Goal: Task Accomplishment & Management: Use online tool/utility

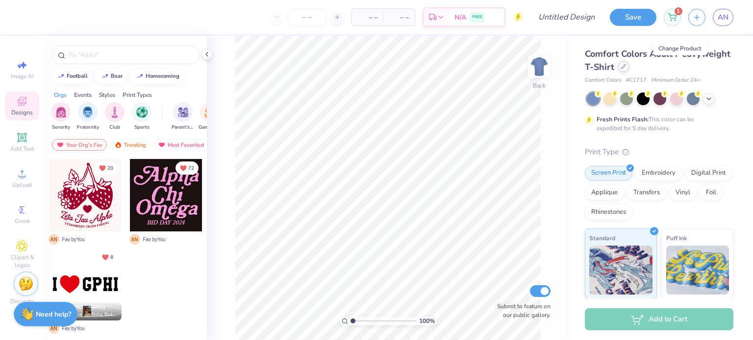
click at [625, 68] on icon at bounding box center [623, 67] width 4 height 4
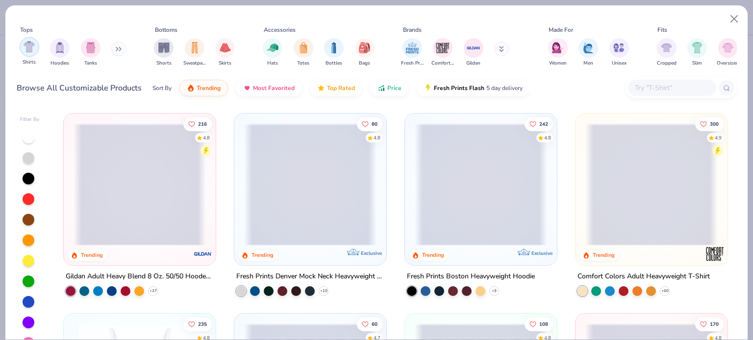
click at [24, 52] on img "filter for Shirts" at bounding box center [29, 46] width 11 height 11
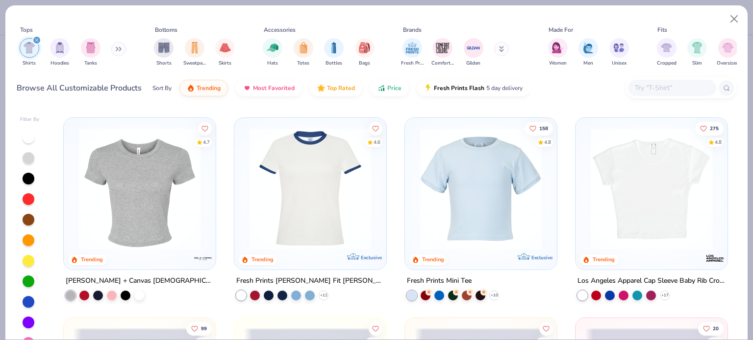
scroll to position [196, 0]
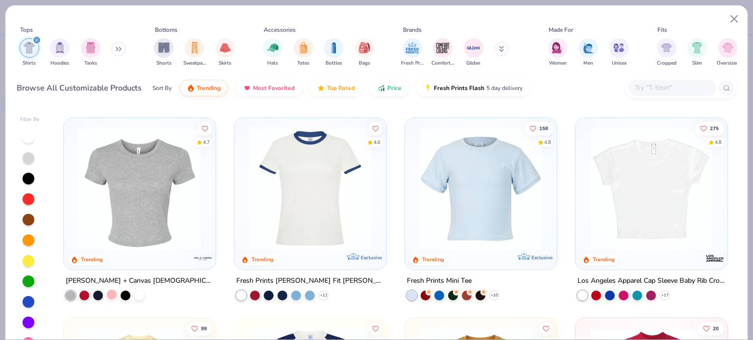
click at [110, 290] on div at bounding box center [112, 295] width 10 height 10
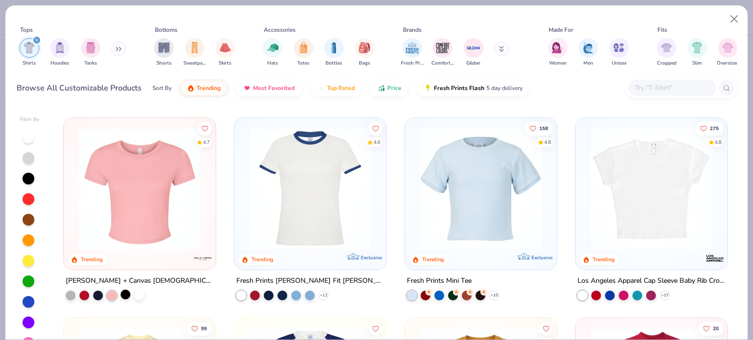
click at [121, 295] on div at bounding box center [126, 295] width 10 height 10
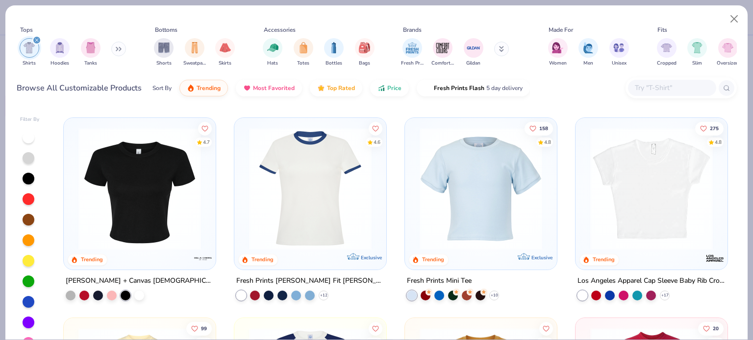
click at [143, 210] on img at bounding box center [139, 189] width 132 height 122
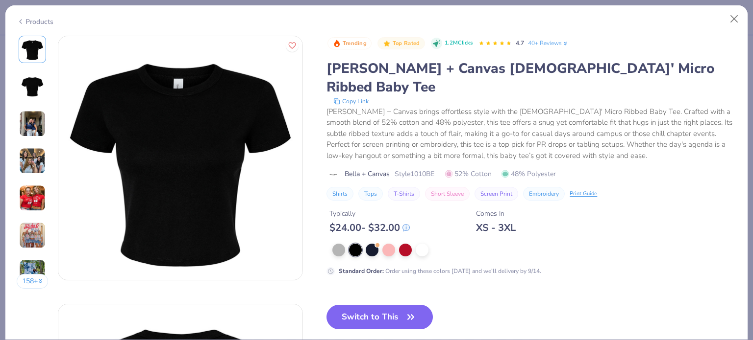
click at [25, 17] on div "Products" at bounding box center [35, 22] width 37 height 10
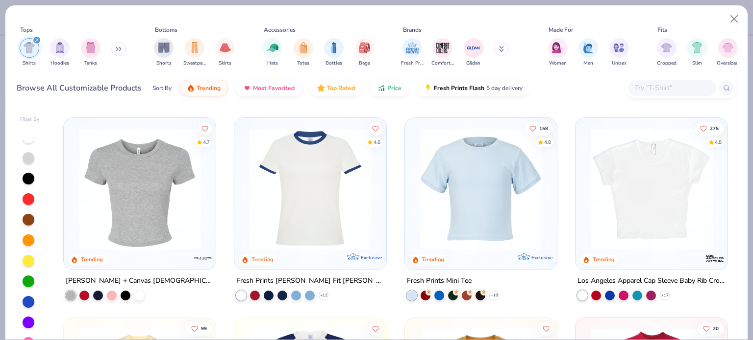
click at [612, 210] on img at bounding box center [651, 189] width 132 height 122
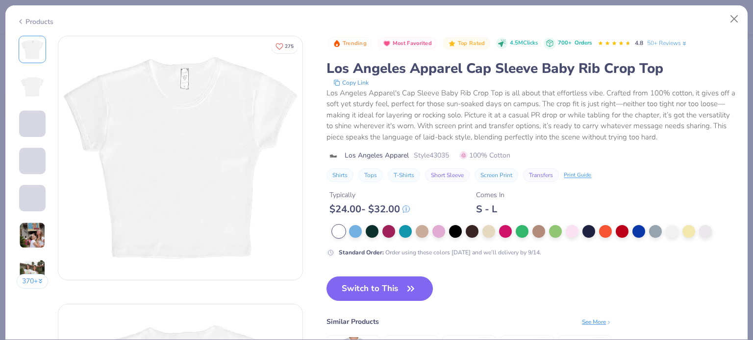
click at [41, 21] on div "Products" at bounding box center [35, 22] width 37 height 10
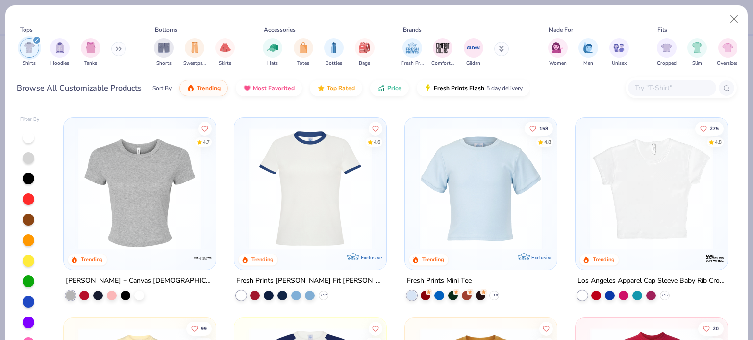
click at [142, 231] on img at bounding box center [139, 189] width 132 height 122
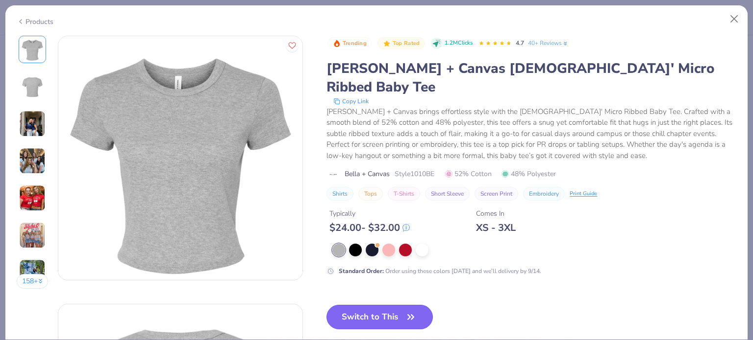
click at [406, 305] on button "Switch to This" at bounding box center [379, 317] width 106 height 24
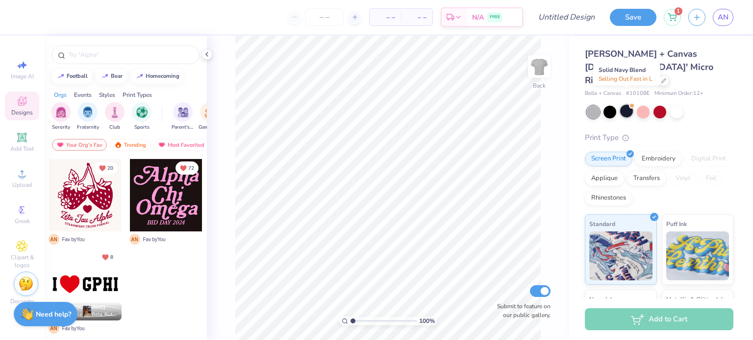
click at [627, 105] on div at bounding box center [626, 111] width 13 height 13
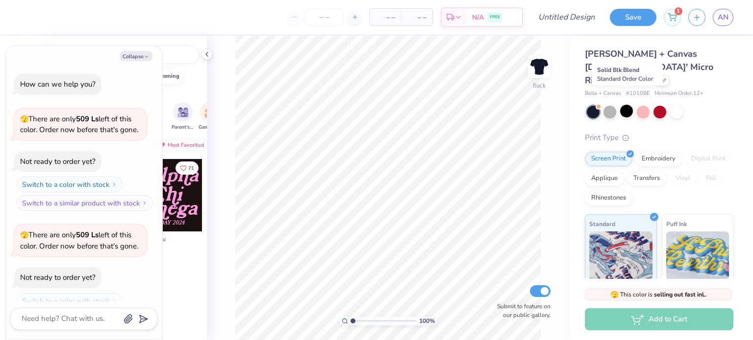
scroll to position [31, 0]
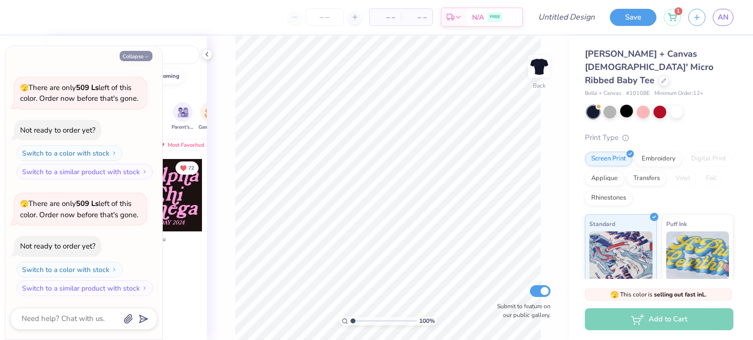
click at [135, 53] on button "Collapse" at bounding box center [136, 56] width 33 height 10
type textarea "x"
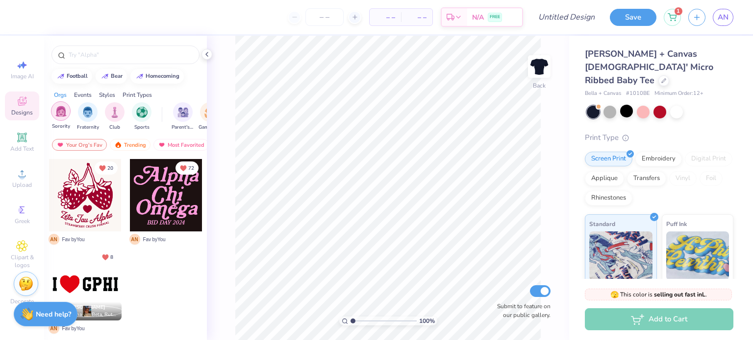
click at [59, 112] on img "filter for Sorority" at bounding box center [60, 111] width 11 height 11
click at [30, 101] on div "Designs" at bounding box center [22, 106] width 34 height 29
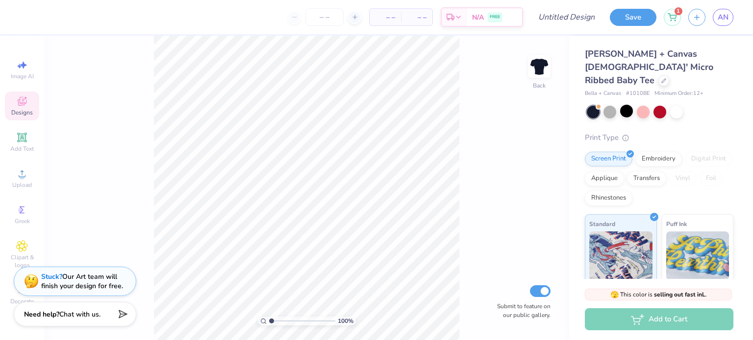
click at [33, 115] on div "Designs" at bounding box center [22, 106] width 34 height 29
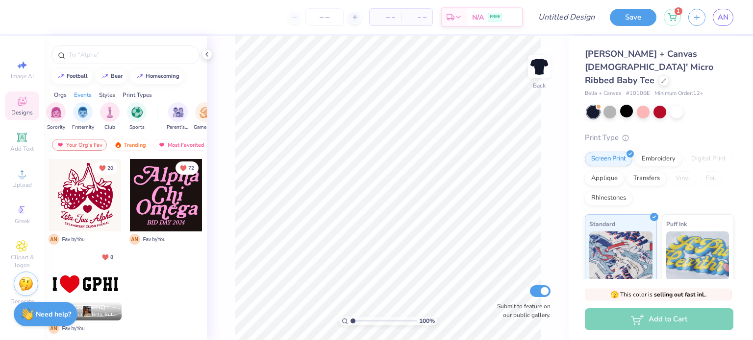
scroll to position [0, 0]
click at [125, 147] on div "Trending" at bounding box center [130, 145] width 41 height 12
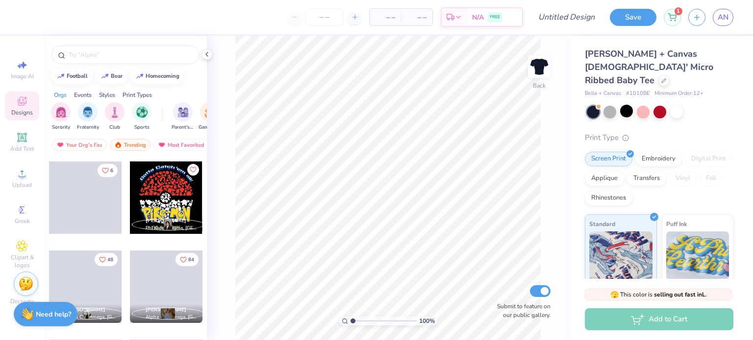
scroll to position [7844, 0]
click at [66, 121] on div "Sorority" at bounding box center [61, 115] width 20 height 29
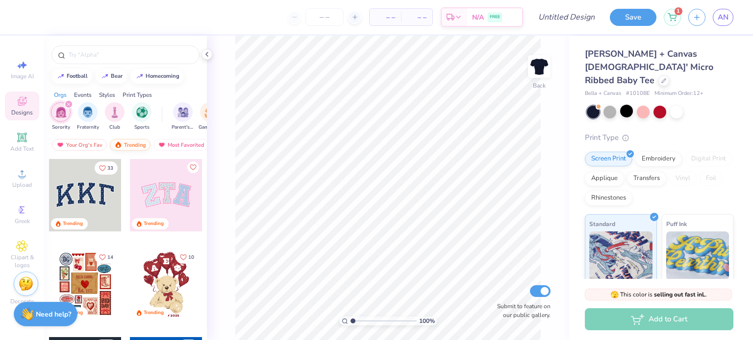
click at [141, 146] on div "Trending" at bounding box center [130, 145] width 41 height 12
click at [169, 145] on div "Most Favorited" at bounding box center [180, 145] width 55 height 12
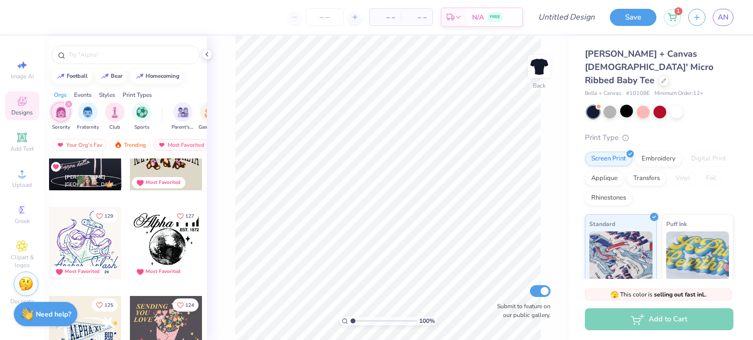
scroll to position [517, 0]
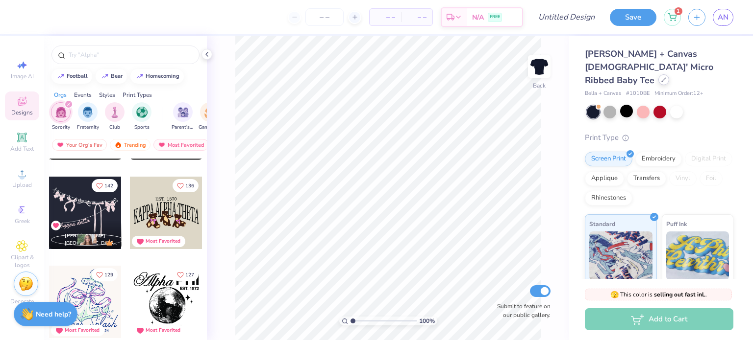
click at [661, 77] on icon at bounding box center [663, 79] width 5 height 5
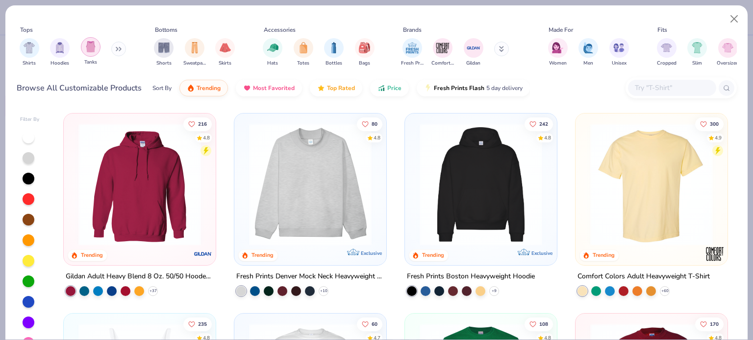
click at [87, 48] on img "filter for Tanks" at bounding box center [90, 46] width 11 height 11
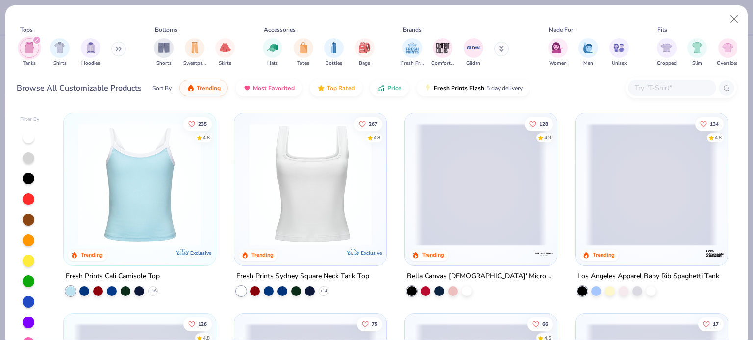
click at [464, 178] on div at bounding box center [480, 184] width 396 height 122
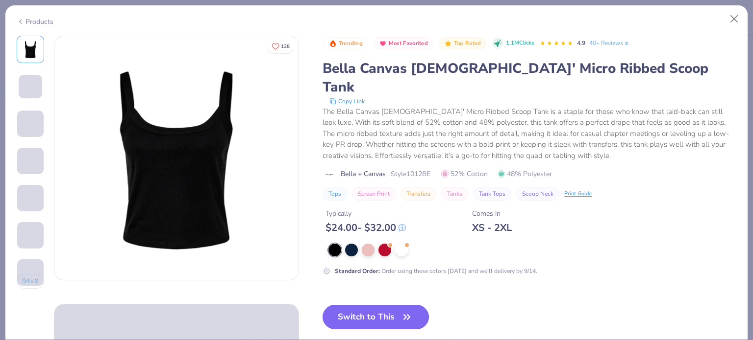
click at [380, 305] on button "Switch to This" at bounding box center [375, 317] width 106 height 24
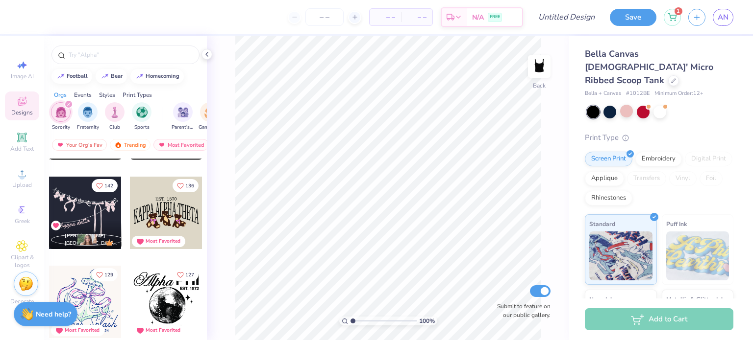
click at [67, 213] on div at bounding box center [85, 213] width 73 height 73
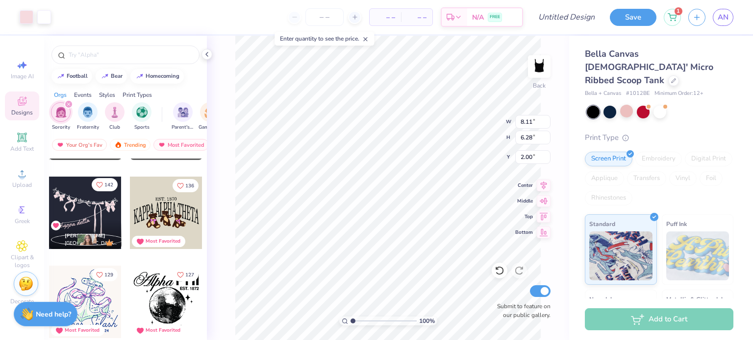
click at [97, 184] on icon "Like" at bounding box center [100, 184] width 6 height 5
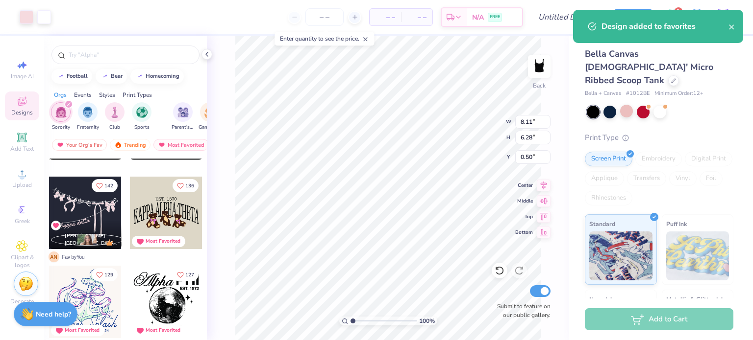
type input "0.50"
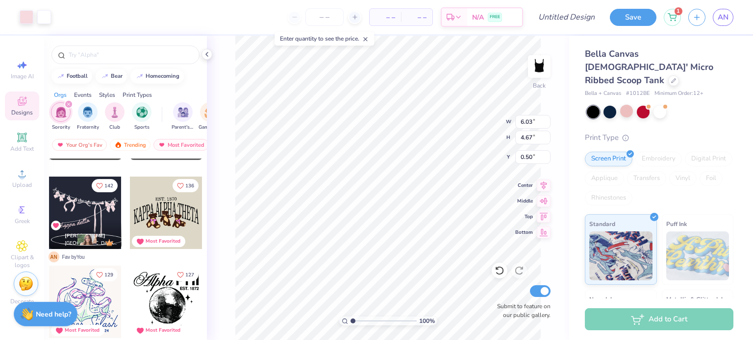
type input "6.03"
type input "4.67"
type input "6.63"
type input "5.14"
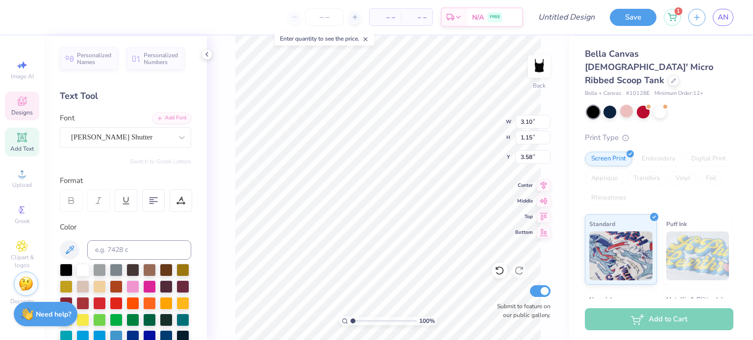
scroll to position [8, 4]
type textarea "alpha omicron pi"
type input "3.78"
type input "4.25"
type input "1.39"
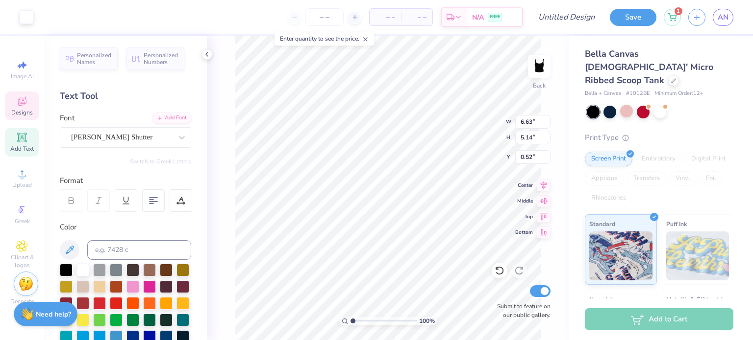
type input "3.78"
type input "3.73"
type input "1.21"
type input "3.86"
click at [17, 99] on icon at bounding box center [22, 102] width 12 height 12
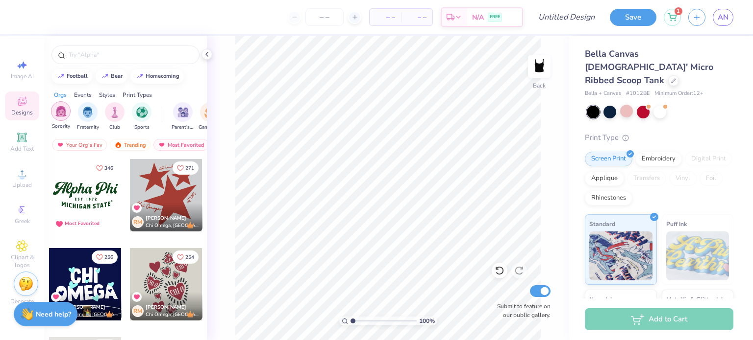
click at [53, 117] on div "filter for Sorority" at bounding box center [61, 111] width 20 height 20
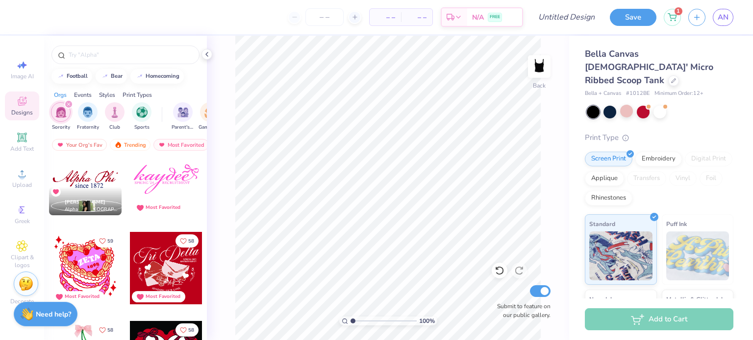
scroll to position [2959, 0]
click at [103, 171] on div at bounding box center [85, 179] width 73 height 73
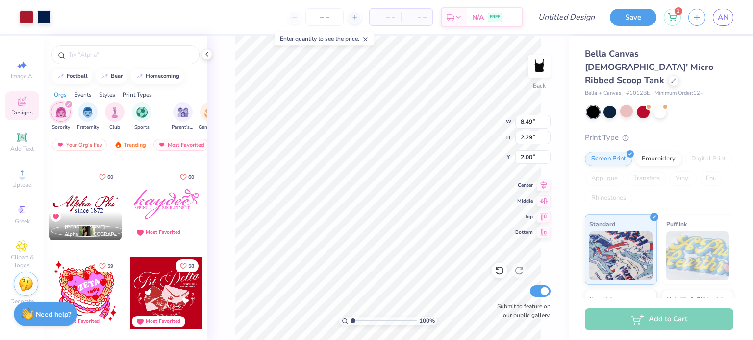
scroll to position [2932, 0]
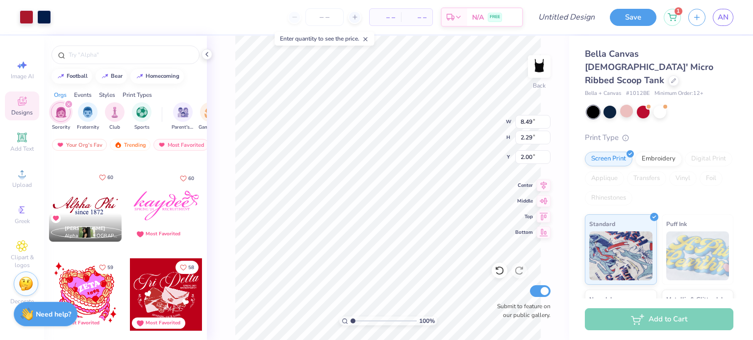
click at [99, 175] on icon "Like" at bounding box center [102, 177] width 7 height 7
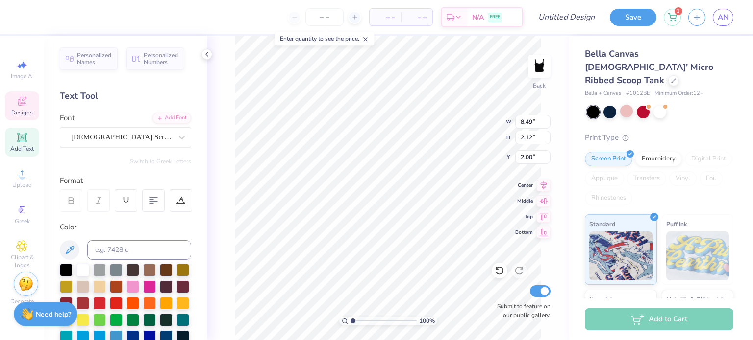
scroll to position [8, 1]
type textarea "A"
type textarea "Alpha Omicron Pi"
type input "8.24"
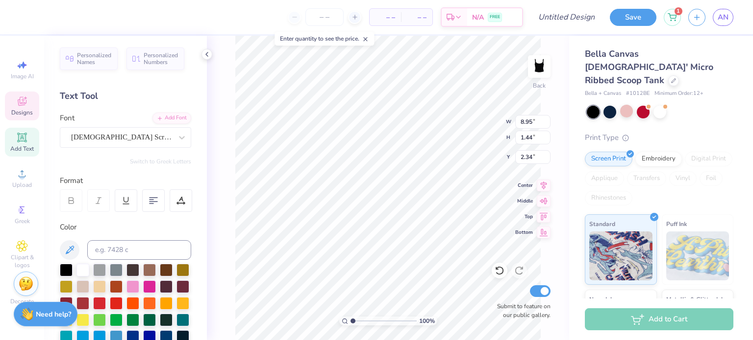
type input "1.33"
type input "1.34"
type input "3.62"
type input "0.62"
type input "2.96"
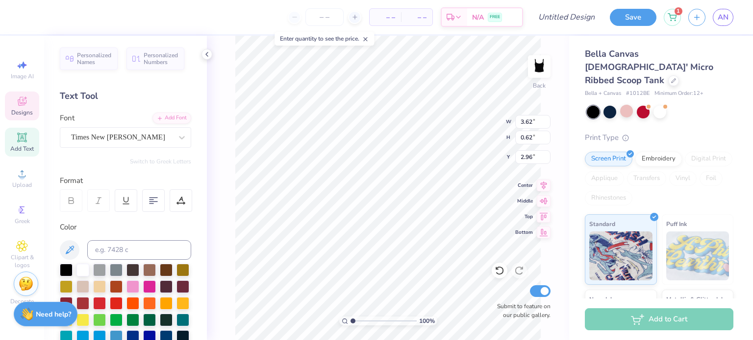
scroll to position [8, 2]
click at [629, 105] on div at bounding box center [626, 111] width 13 height 13
click at [606, 105] on div at bounding box center [609, 111] width 13 height 13
click at [84, 266] on div at bounding box center [82, 269] width 13 height 13
type input "8.24"
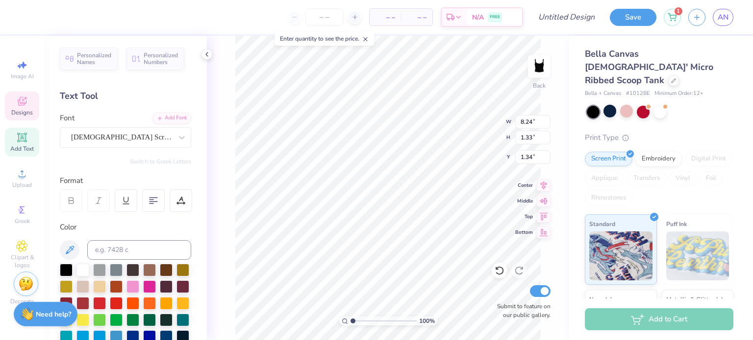
type input "1.33"
type input "1.34"
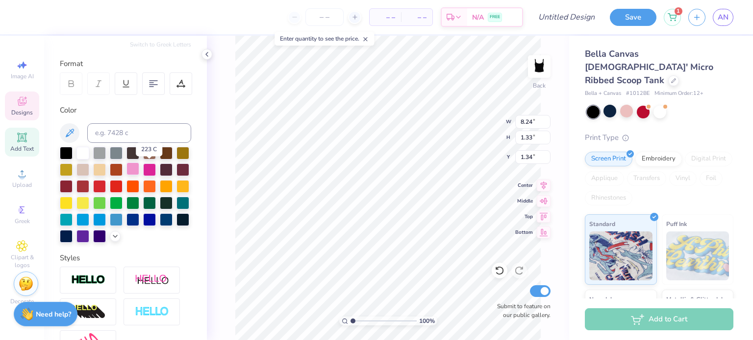
scroll to position [117, 0]
click at [139, 168] on div at bounding box center [132, 169] width 13 height 13
click at [111, 240] on icon at bounding box center [115, 236] width 8 height 8
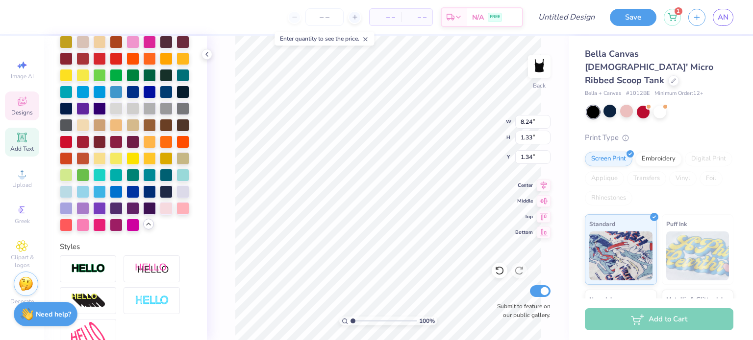
scroll to position [246, 0]
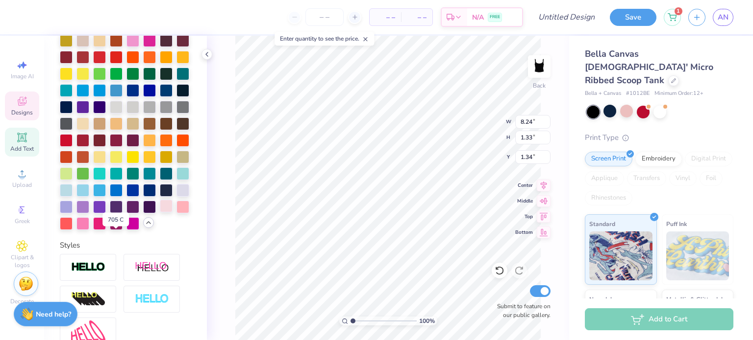
click at [160, 213] on div at bounding box center [166, 206] width 13 height 13
click at [176, 213] on div at bounding box center [182, 206] width 13 height 13
type input "8.24"
type input "1.33"
type input "1.34"
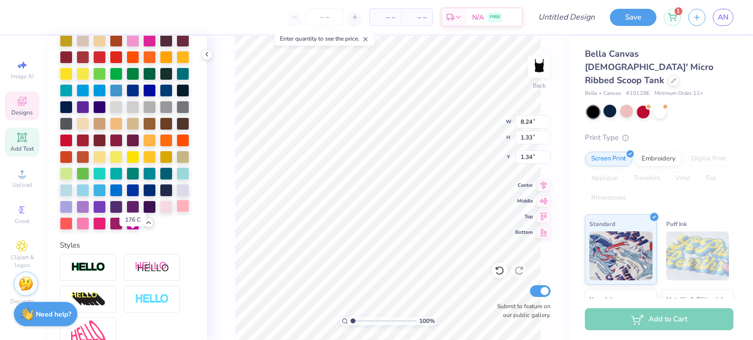
click at [176, 213] on div at bounding box center [182, 206] width 13 height 13
type input "2.76"
type input "0.47"
type input "3.14"
type input "8.24"
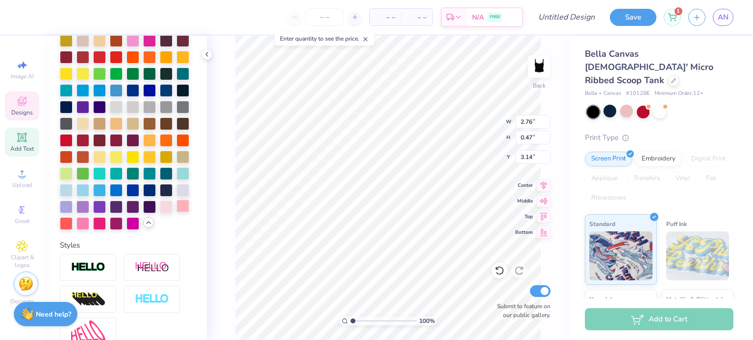
type input "1.33"
type input "1.34"
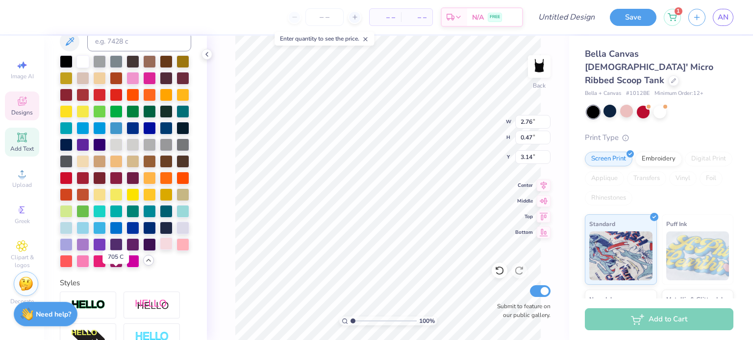
click at [160, 250] on div at bounding box center [166, 244] width 13 height 13
click at [230, 202] on div "100 % Back W 2.76 2.76 " H 0.47 0.47 " Y 3.14 3.14 " Center Middle Top Bottom S…" at bounding box center [388, 188] width 362 height 305
type input "2.66"
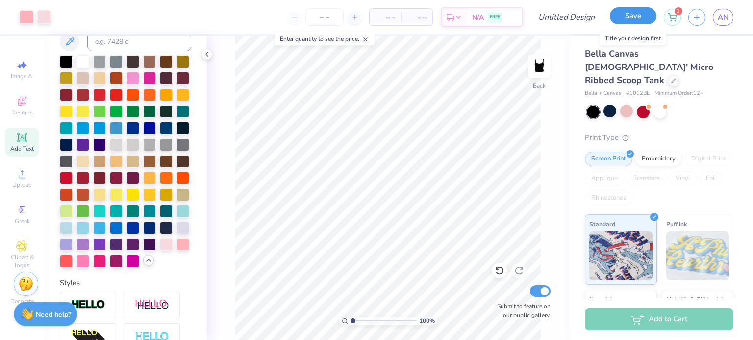
click at [618, 16] on button "Save" at bounding box center [632, 15] width 47 height 17
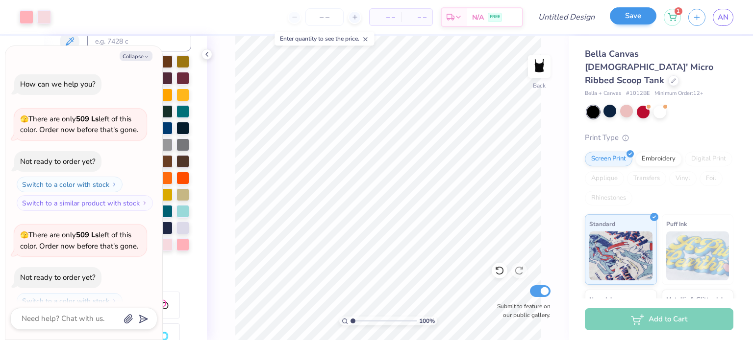
scroll to position [58, 0]
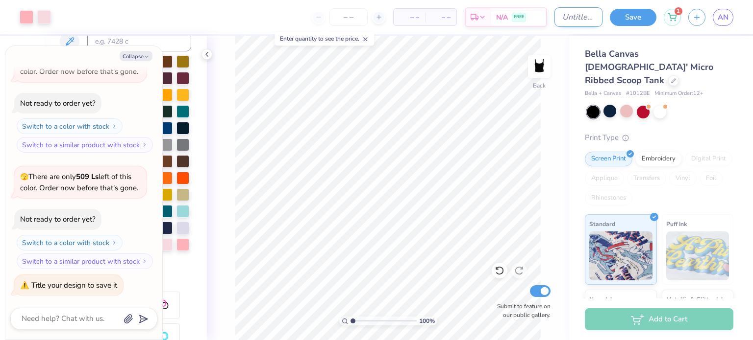
type textarea "x"
click at [547, 9] on div "Art colors – – Per Item – – Total Est. Delivery N/A FREE Design Title Save 1 AN" at bounding box center [376, 17] width 753 height 34
type input "a"
type textarea "x"
type input "ao"
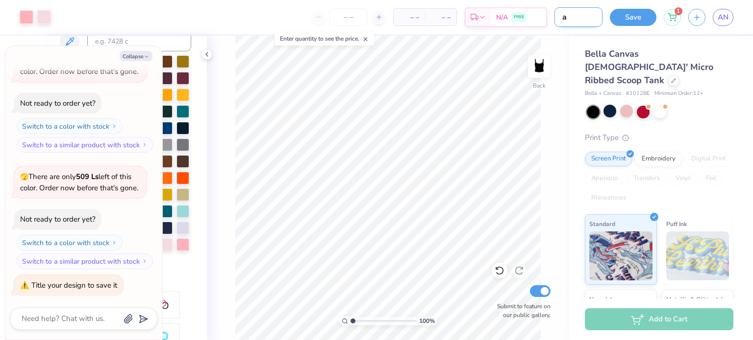
type textarea "x"
type input "aoi"
type textarea "x"
type input "aoii"
type textarea "x"
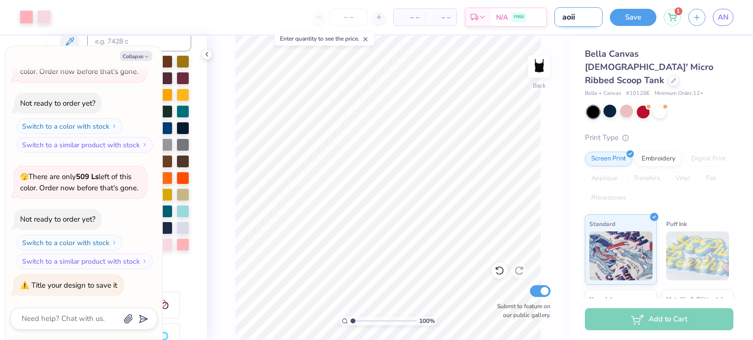
type input "aoii"
type textarea "x"
type input "aoii ["
type textarea "x"
type input "aoii"
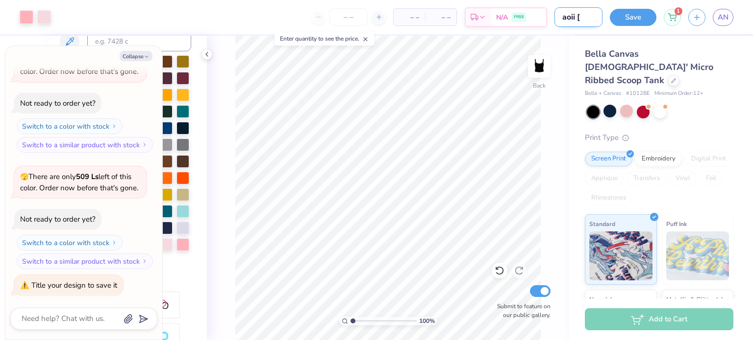
type textarea "x"
type input "aoii p"
type textarea "x"
type input "aoii pi"
type textarea "x"
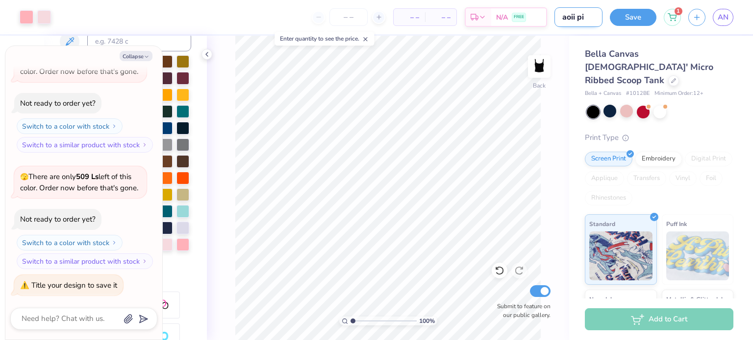
type input "aoii pin"
type textarea "x"
type input "aoii pink"
type textarea "x"
type input "aoii pink"
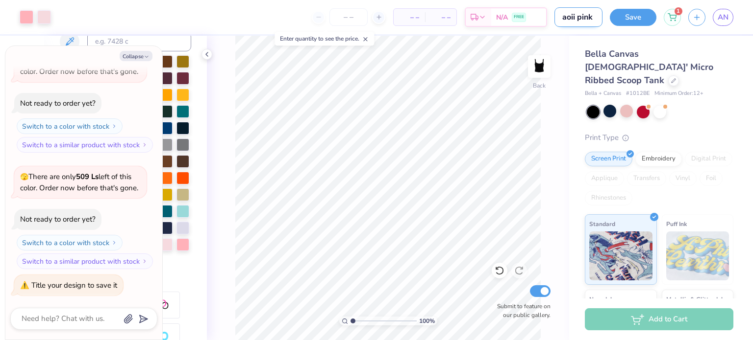
type textarea "x"
type input "aoii pink b"
type textarea "x"
type input "aoii pink bl"
type textarea "x"
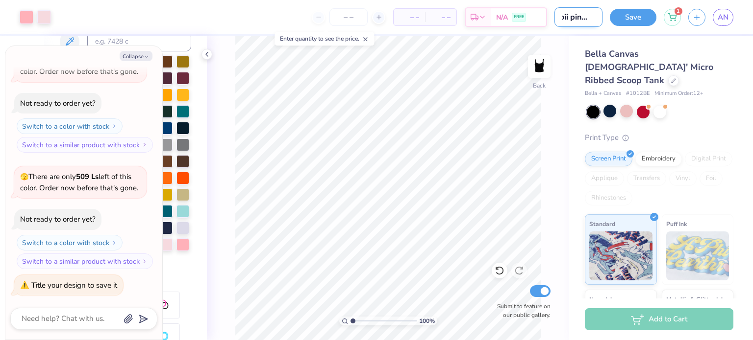
type input "aoii pink bla"
type textarea "x"
type input "aoii pink blac"
type textarea "x"
type input "aoii pink black"
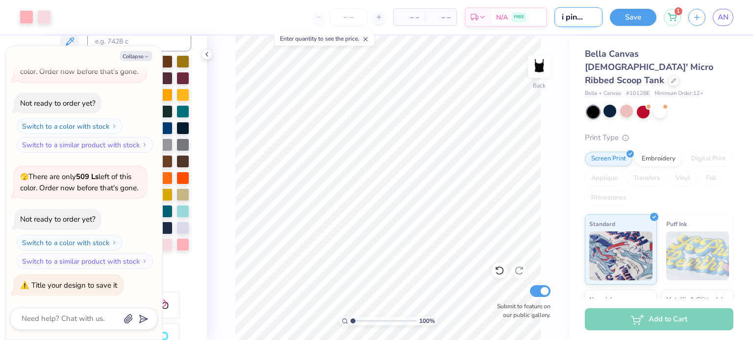
type textarea "x"
type input "aoii pink black"
type textarea "x"
type input "aoii pink black t"
type textarea "x"
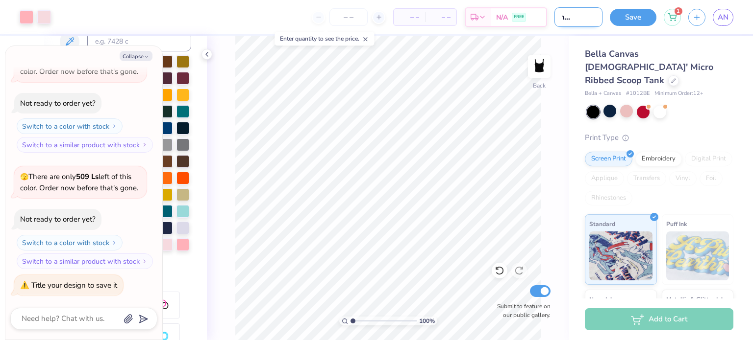
type input "aoii pink black tsn"
type textarea "x"
type input "aoii pink black tsnk"
type textarea "x"
type input "aoii pink black tsn"
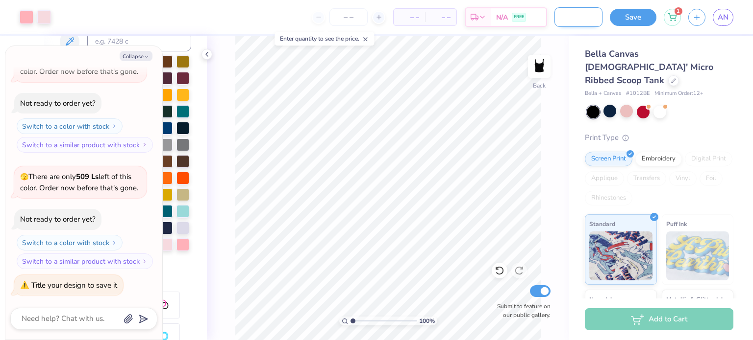
type textarea "x"
type input "aoii pink black ts"
type textarea "x"
type input "aoii pink black t"
type textarea "x"
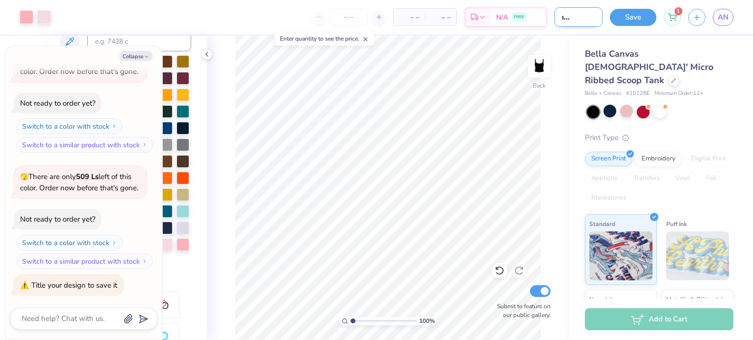
type input "aoii pink black ta"
type textarea "x"
type input "aoii pink black tan"
type textarea "x"
type input "aoii pink black tank"
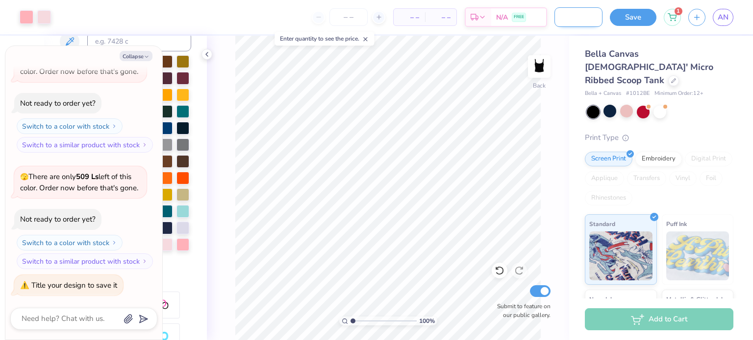
type textarea "x"
type input "aoii pink black tank"
click at [631, 18] on button "Save" at bounding box center [632, 15] width 47 height 17
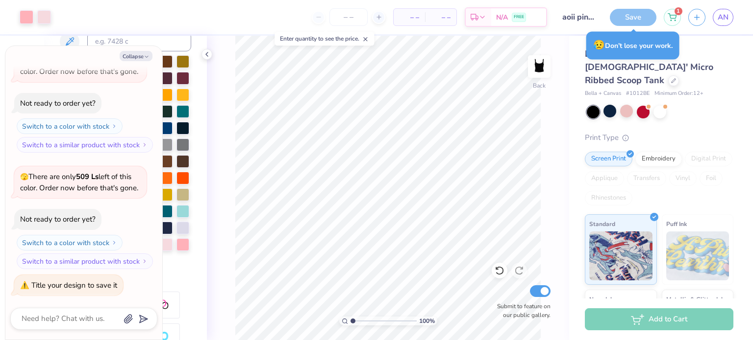
click at [622, 15] on div "Save" at bounding box center [632, 17] width 47 height 17
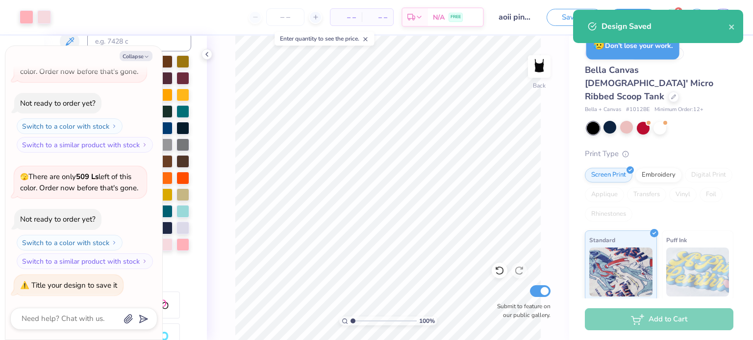
click at [625, 11] on div "Design Saved" at bounding box center [658, 26] width 170 height 33
click at [731, 27] on icon "close" at bounding box center [731, 26] width 5 height 5
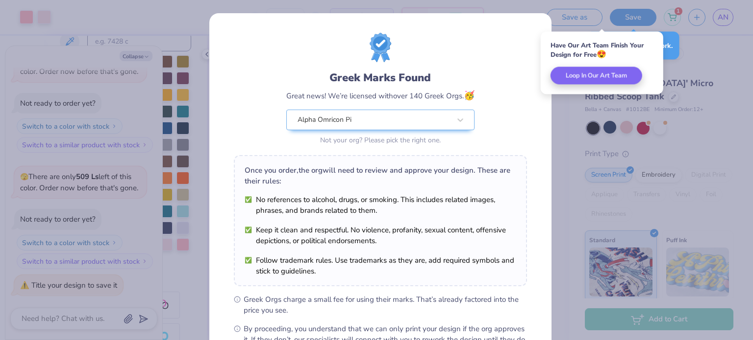
click at [696, 16] on div "Greek Marks Found Great news! We’re licensed with over 140 Greek Orgs. 🥳 Alpha …" at bounding box center [376, 170] width 753 height 340
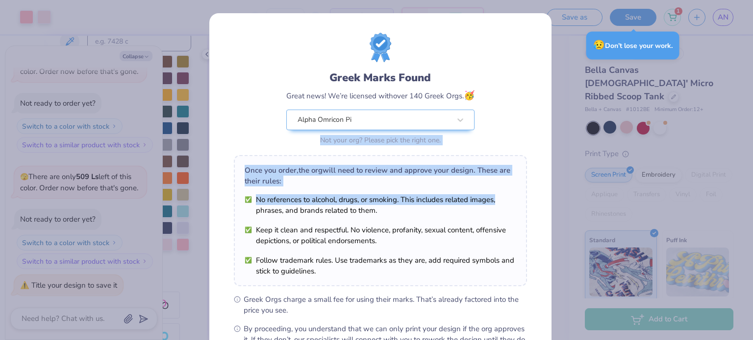
drag, startPoint x: 560, startPoint y: 121, endPoint x: 491, endPoint y: 199, distance: 104.1
click at [491, 199] on div "Greek Marks Found Great news! We’re licensed with over 140 Greek Orgs. 🥳 Alpha …" at bounding box center [376, 170] width 753 height 340
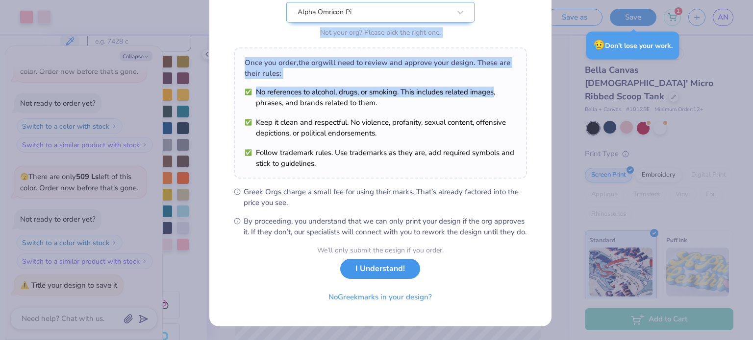
click at [371, 265] on button "I Understand!" at bounding box center [380, 269] width 80 height 20
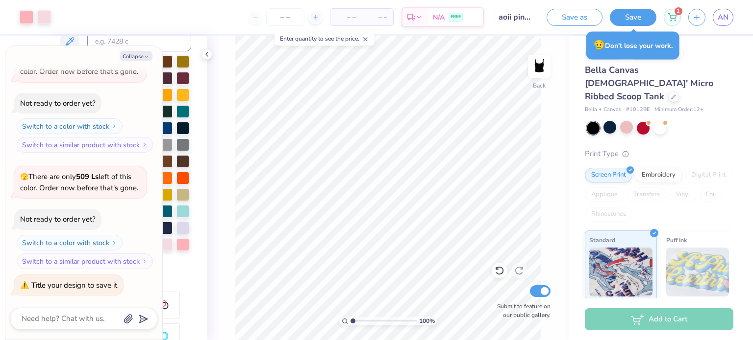
scroll to position [0, 0]
type textarea "x"
click at [693, 13] on icon "button" at bounding box center [696, 16] width 8 height 8
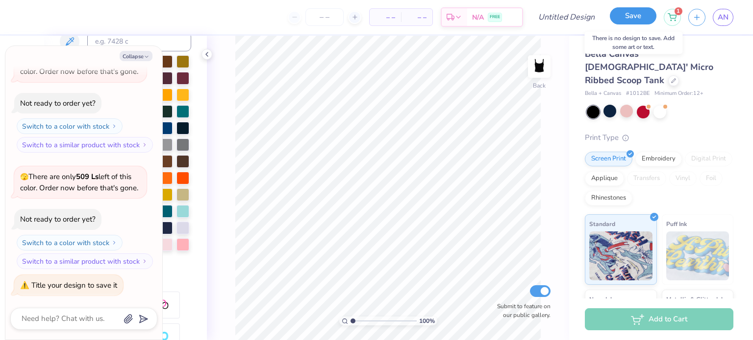
click at [647, 19] on button "Save" at bounding box center [632, 15] width 47 height 17
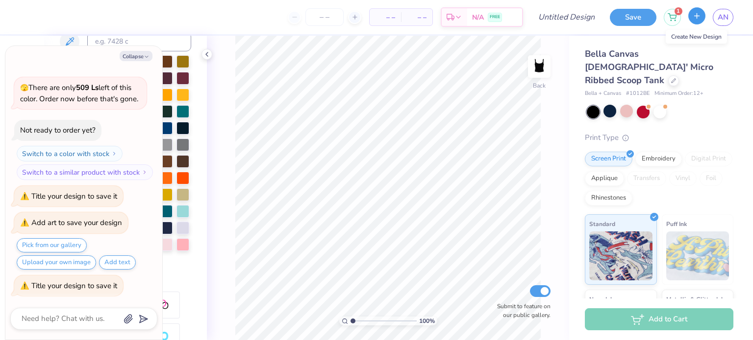
click at [696, 12] on icon "button" at bounding box center [696, 16] width 8 height 8
type textarea "x"
click at [717, 15] on span "AN" at bounding box center [722, 17] width 11 height 11
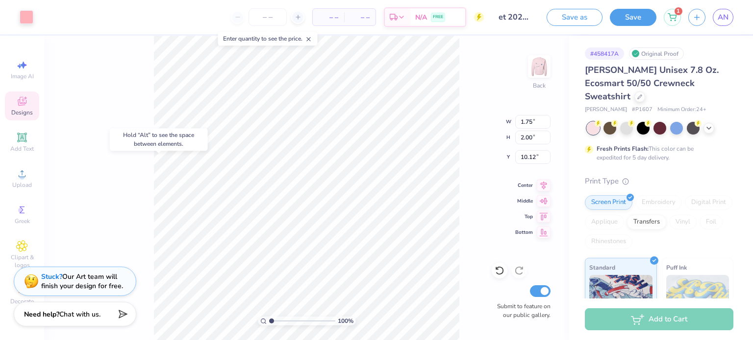
type input "10.12"
click at [645, 91] on div at bounding box center [639, 96] width 11 height 11
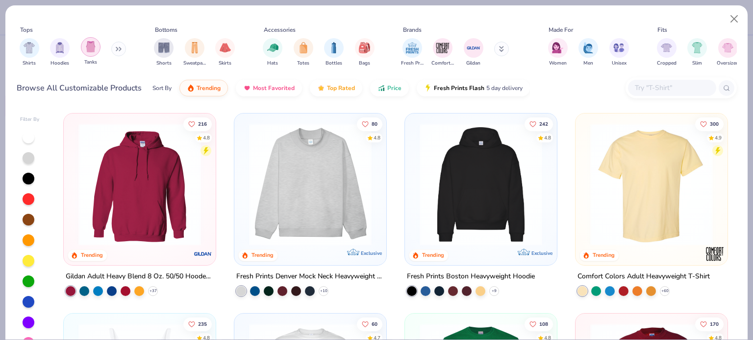
click at [85, 55] on div "filter for Tanks" at bounding box center [91, 47] width 20 height 20
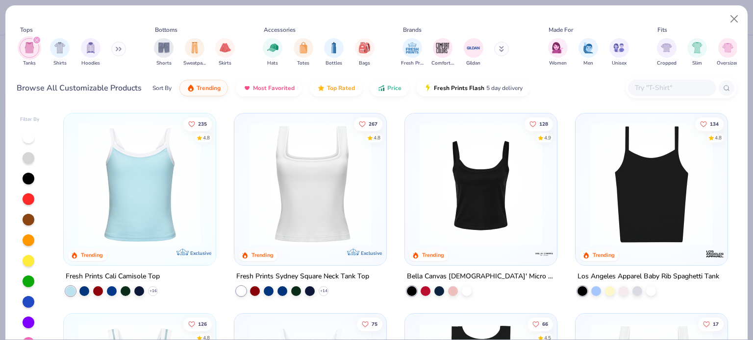
click at [457, 194] on img at bounding box center [480, 184] width 132 height 122
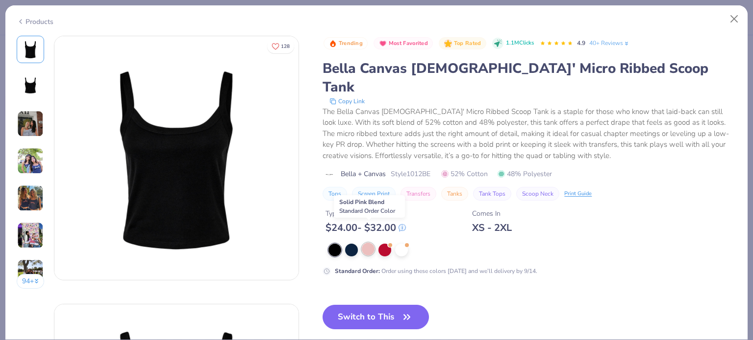
click at [367, 243] on div at bounding box center [368, 249] width 13 height 13
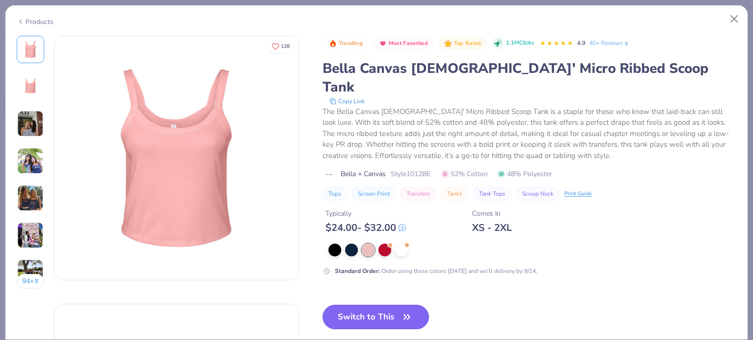
click at [373, 305] on button "Switch to This" at bounding box center [375, 317] width 106 height 24
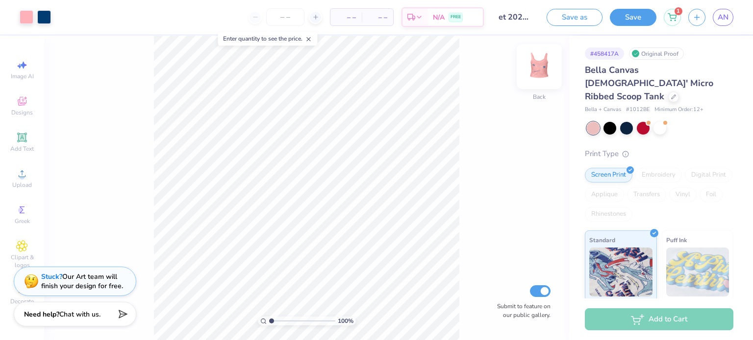
click at [537, 74] on img at bounding box center [538, 66] width 39 height 39
click at [537, 74] on img at bounding box center [539, 67] width 20 height 20
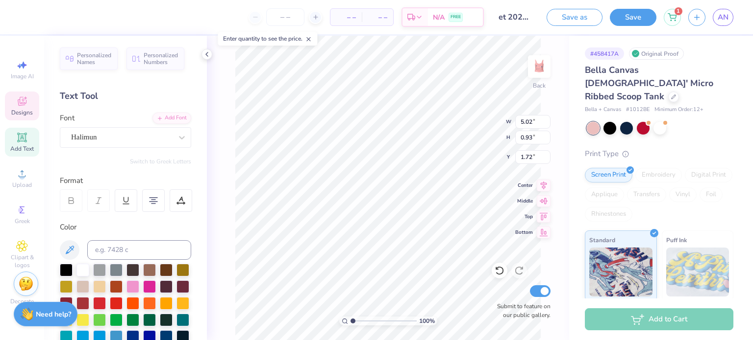
type input "1.72"
type textarea "V"
type textarea "Alpha Omicron Pi"
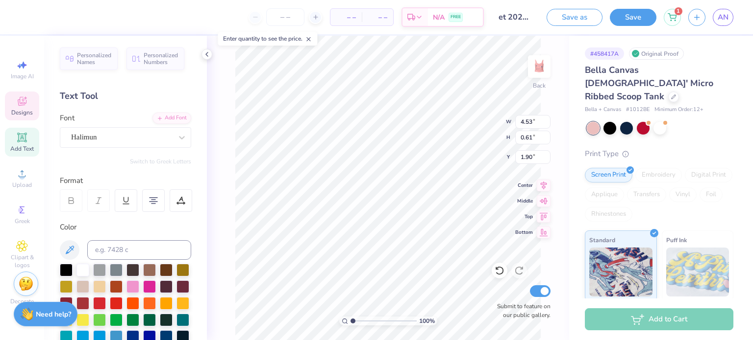
type input "6.39"
type input "0.86"
type input "1.57"
type input "6.92"
type input "0.94"
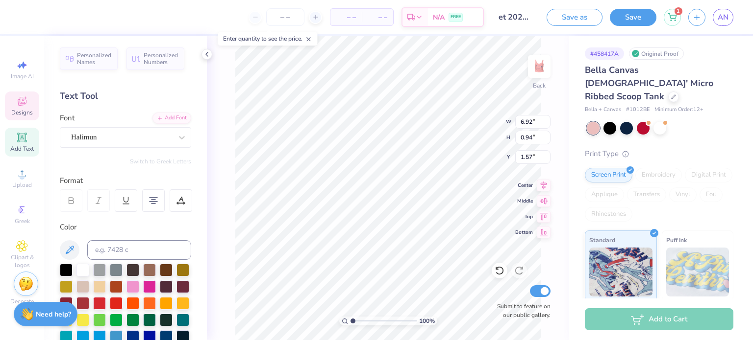
type input "1.53"
click at [544, 71] on img at bounding box center [538, 66] width 39 height 39
type input "8.64"
type input "1.14"
type input "7.73"
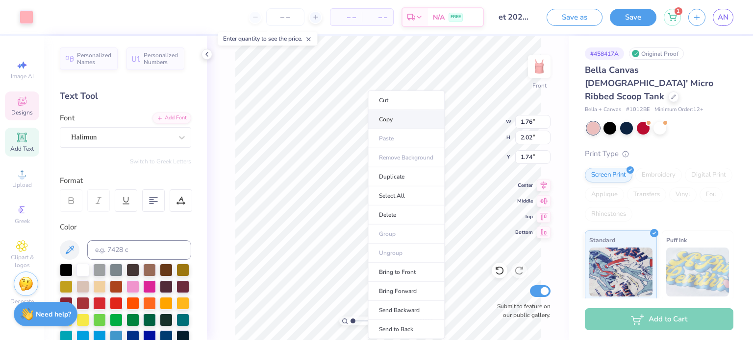
click at [398, 114] on li "Copy" at bounding box center [405, 119] width 77 height 19
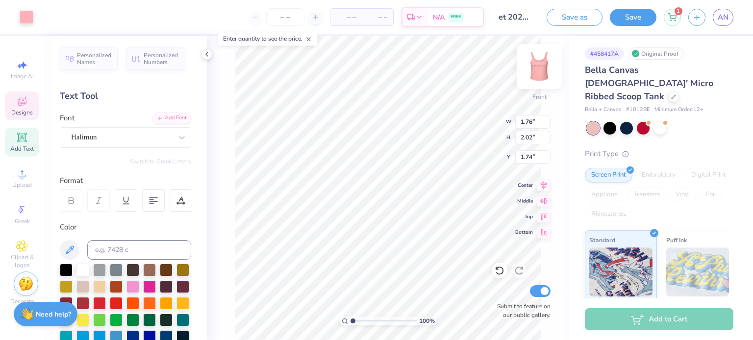
click at [539, 76] on img at bounding box center [538, 66] width 39 height 39
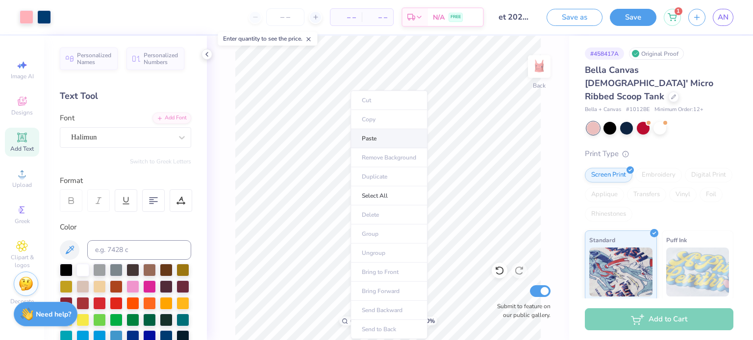
click at [378, 141] on li "Paste" at bounding box center [388, 138] width 77 height 19
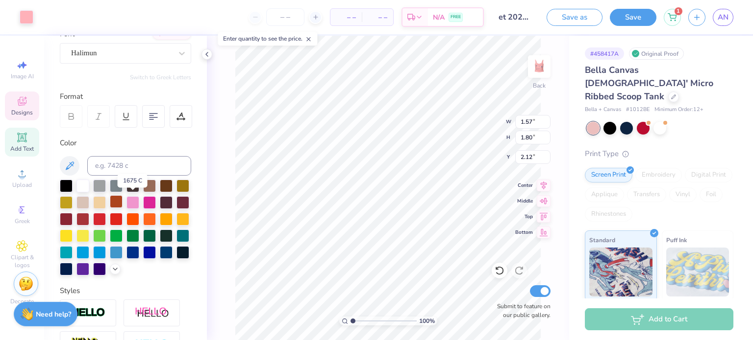
scroll to position [85, 0]
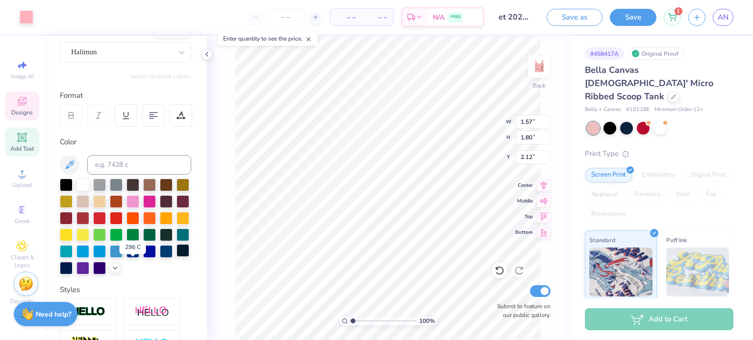
click at [176, 257] on div at bounding box center [182, 250] width 13 height 13
click at [73, 268] on div at bounding box center [66, 267] width 13 height 13
click at [89, 270] on div at bounding box center [82, 267] width 13 height 13
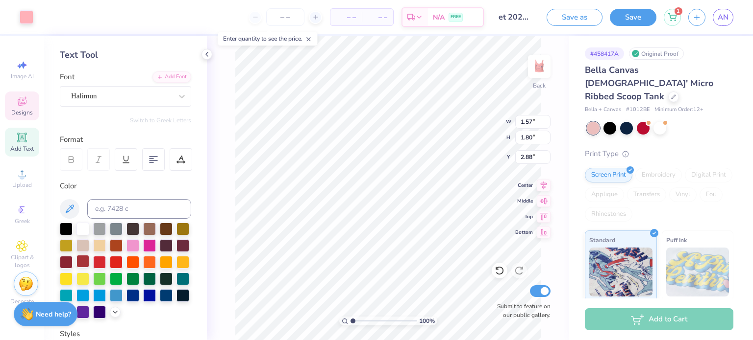
scroll to position [41, 0]
click at [106, 249] on div at bounding box center [99, 245] width 13 height 13
click at [122, 248] on div at bounding box center [116, 245] width 13 height 13
click at [23, 17] on div at bounding box center [27, 16] width 14 height 14
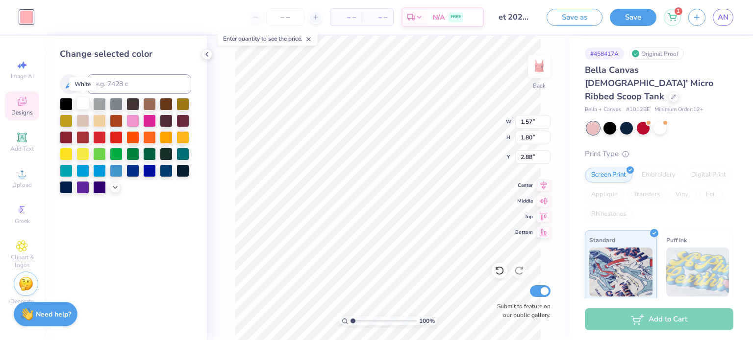
click at [85, 104] on div at bounding box center [82, 103] width 13 height 13
type input "2.23"
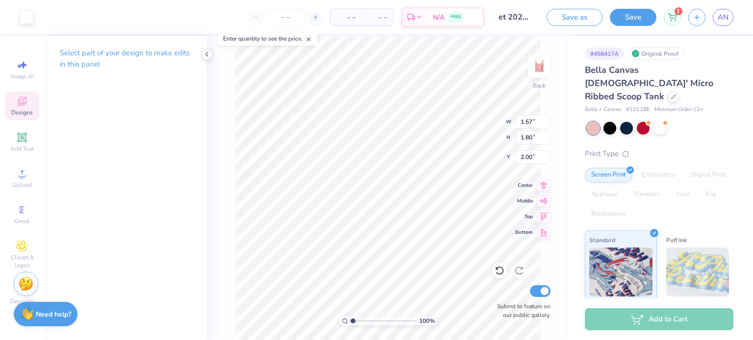
type input "2.00"
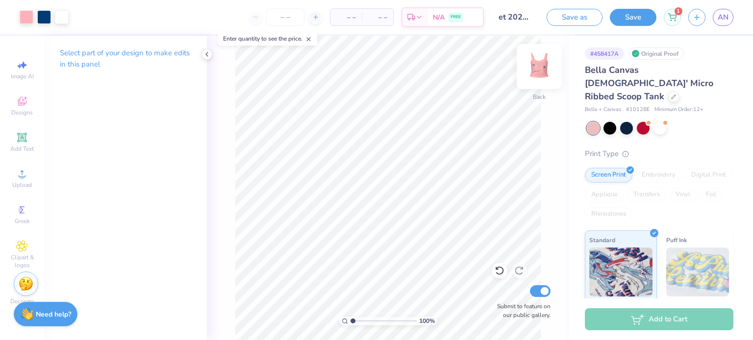
click at [539, 70] on img at bounding box center [538, 66] width 39 height 39
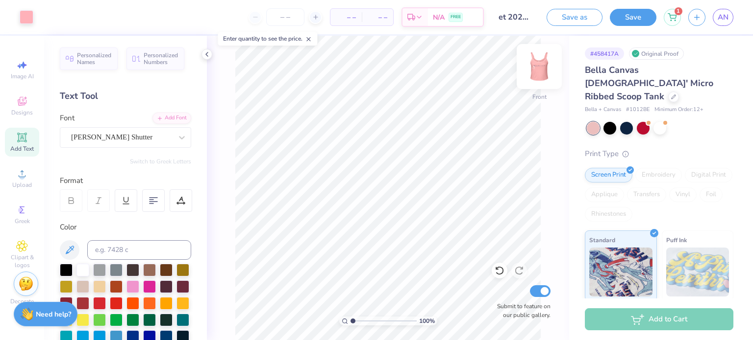
click at [534, 72] on img at bounding box center [538, 66] width 39 height 39
type input "2.24"
click at [523, 16] on input "et 2025 bows" at bounding box center [515, 17] width 48 height 20
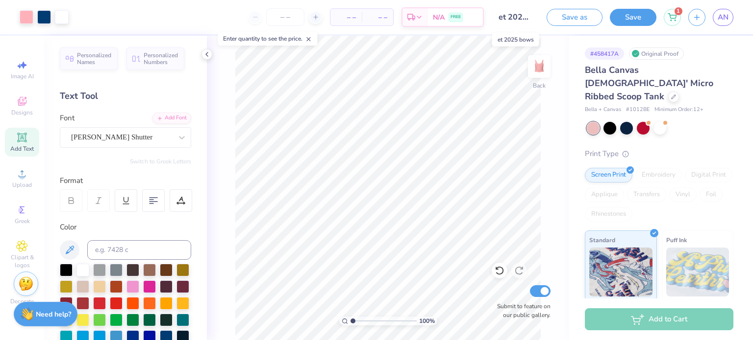
scroll to position [0, 16]
click at [511, 12] on input "et 2025 bows" at bounding box center [515, 17] width 48 height 20
click at [511, 13] on input "et 2025 bows" at bounding box center [515, 17] width 48 height 20
click at [508, 15] on input "et 2025 bows" at bounding box center [515, 17] width 48 height 20
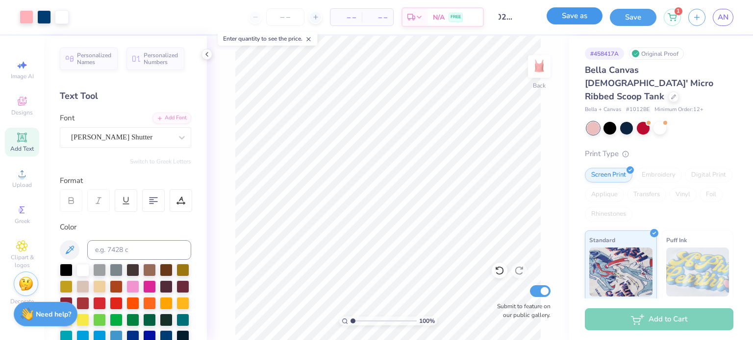
scroll to position [0, 0]
click at [584, 18] on button "Save as" at bounding box center [574, 15] width 56 height 17
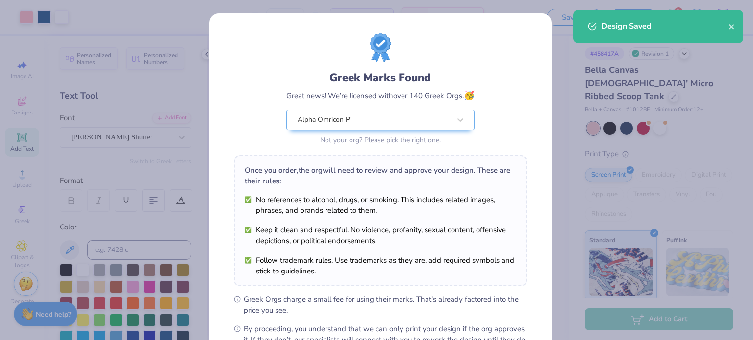
click at [564, 57] on div "Greek Marks Found Great news! We’re licensed with over 140 Greek Orgs. 🥳 Alpha …" at bounding box center [376, 170] width 753 height 340
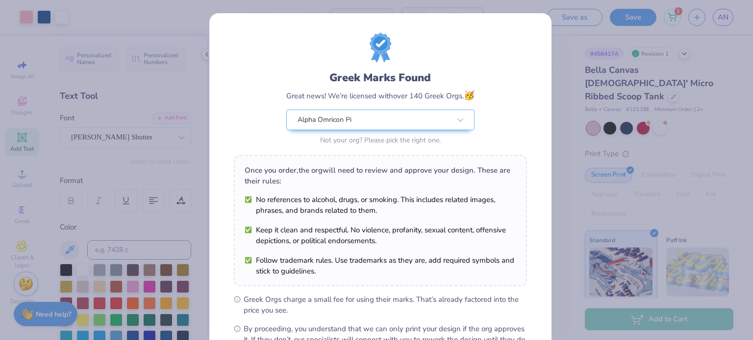
click at [733, 23] on div "Design Saved" at bounding box center [658, 30] width 174 height 45
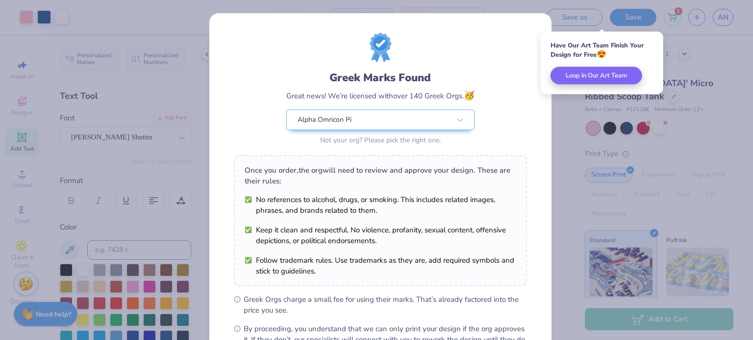
click at [724, 16] on div "Greek Marks Found Great news! We’re licensed with over 140 Greek Orgs. 🥳 Alpha …" at bounding box center [376, 170] width 753 height 340
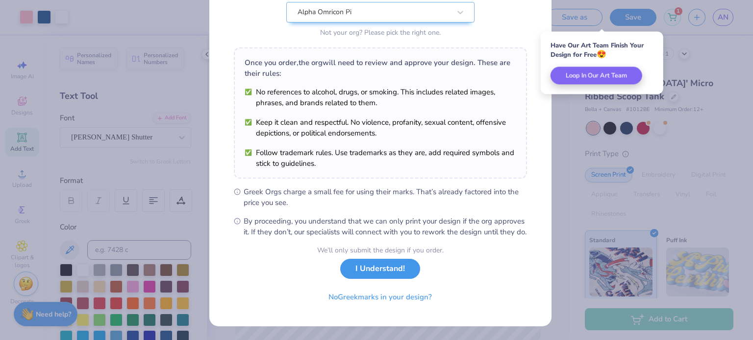
click at [384, 274] on button "I Understand!" at bounding box center [380, 269] width 80 height 20
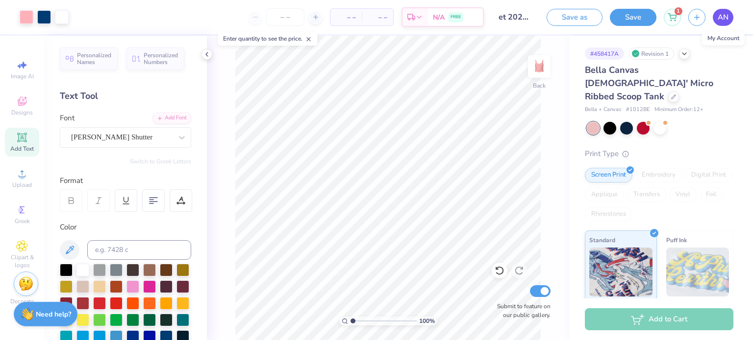
click at [717, 16] on span "AN" at bounding box center [722, 17] width 11 height 11
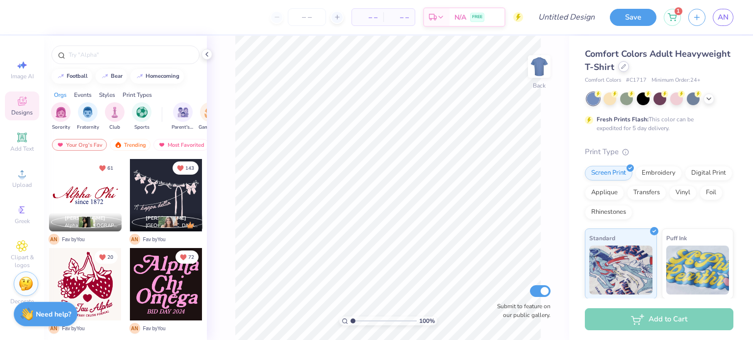
click at [629, 71] on div at bounding box center [623, 66] width 11 height 11
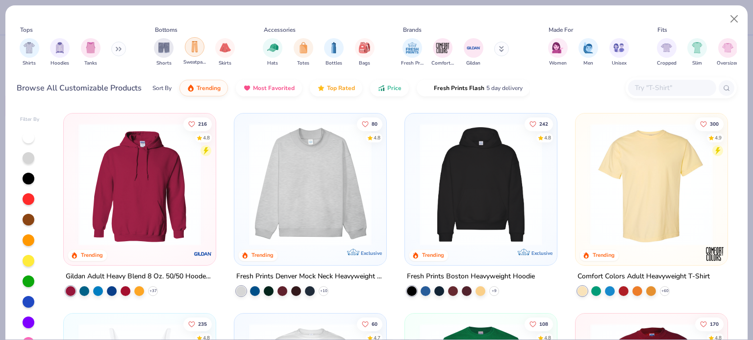
click at [195, 41] on img "filter for Sweatpants" at bounding box center [194, 46] width 11 height 11
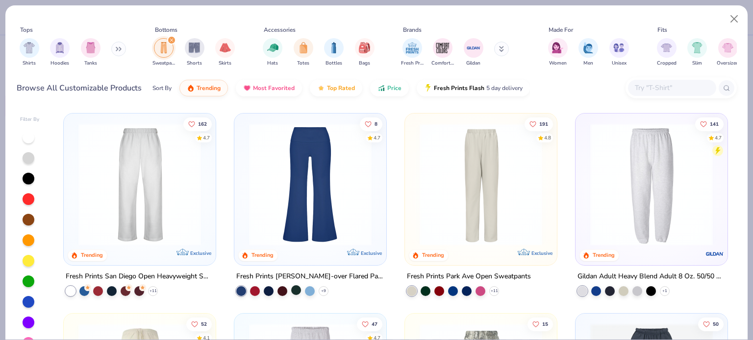
click at [291, 290] on div at bounding box center [296, 291] width 10 height 10
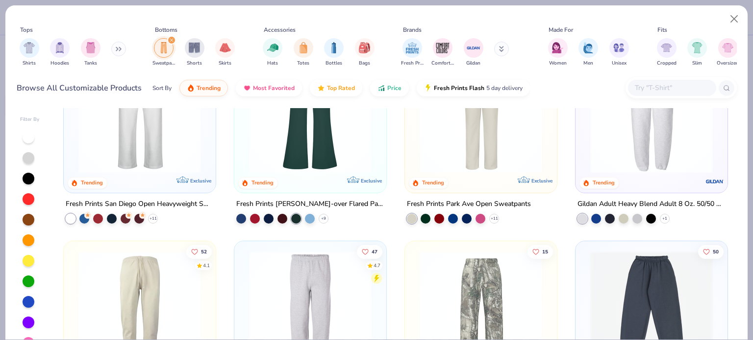
scroll to position [74, 0]
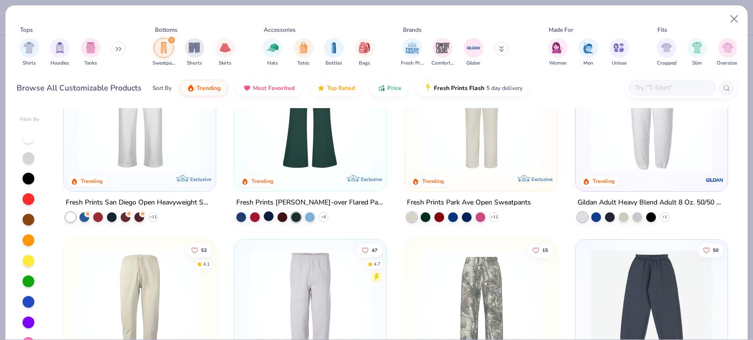
click at [264, 215] on div at bounding box center [269, 217] width 10 height 10
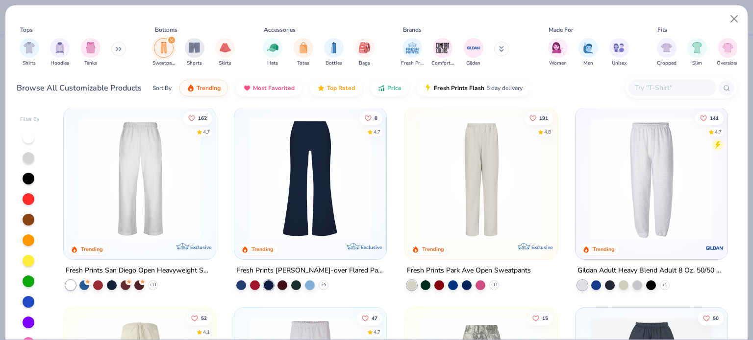
scroll to position [7, 0]
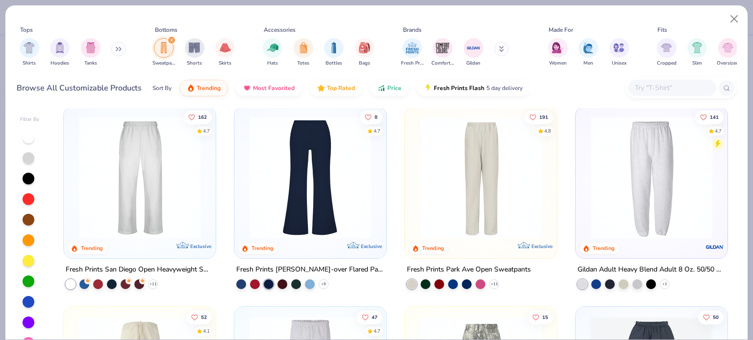
click at [314, 214] on img at bounding box center [310, 178] width 132 height 122
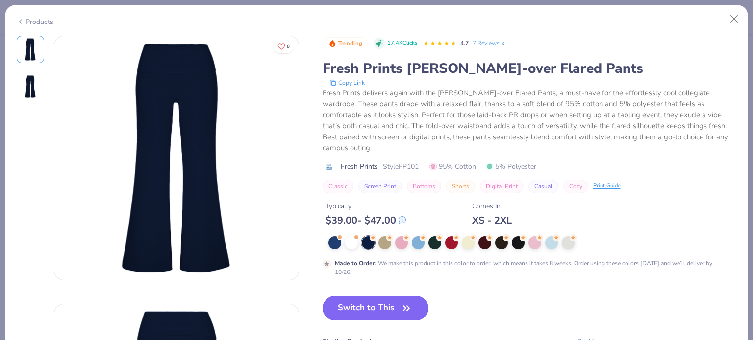
click at [372, 296] on button "Switch to This" at bounding box center [375, 308] width 106 height 24
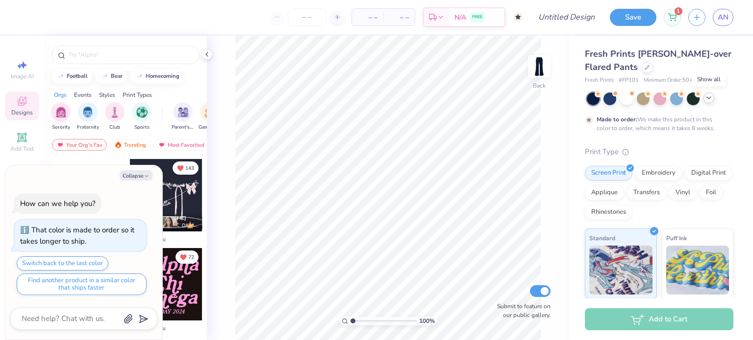
click at [707, 96] on icon at bounding box center [708, 98] width 8 height 8
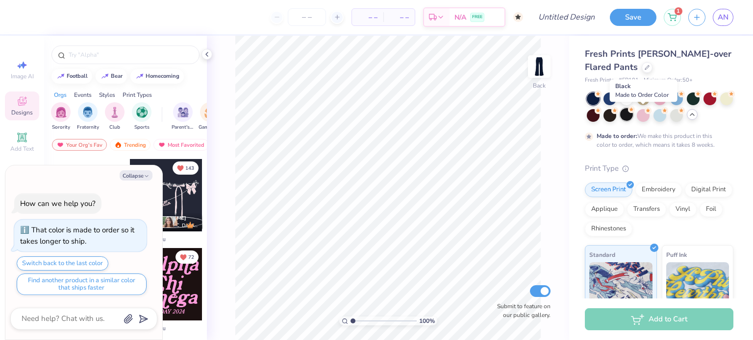
click at [632, 115] on div at bounding box center [626, 114] width 13 height 13
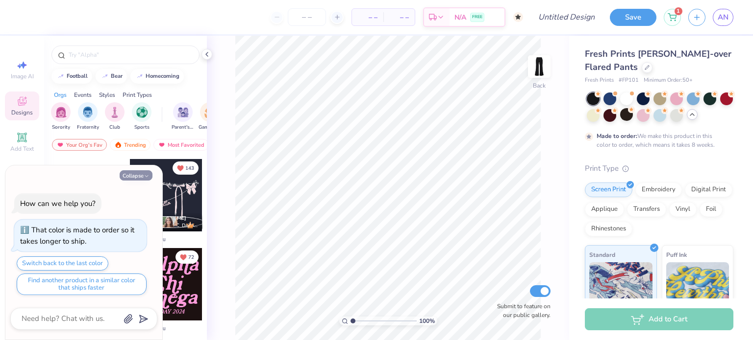
click at [145, 170] on button "Collapse" at bounding box center [136, 175] width 33 height 10
type textarea "x"
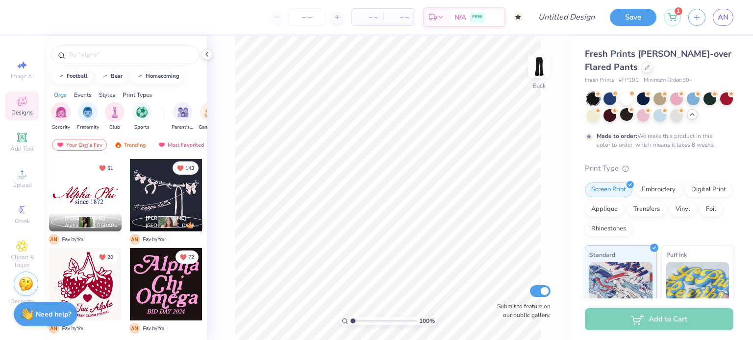
click at [97, 199] on div at bounding box center [85, 195] width 73 height 73
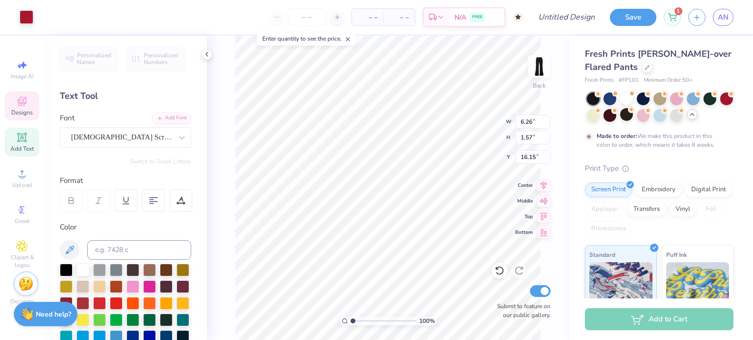
scroll to position [8, 1]
type textarea "Alpha O"
type input "18.50"
click at [361, 206] on div "Hold “Alt” to see the space between elements." at bounding box center [333, 195] width 104 height 28
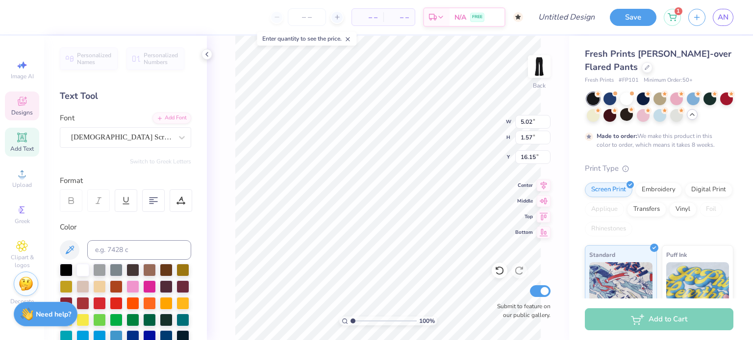
type input "0.98"
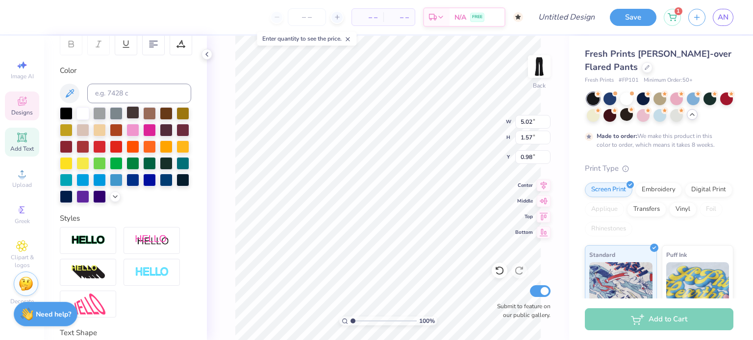
scroll to position [170, 0]
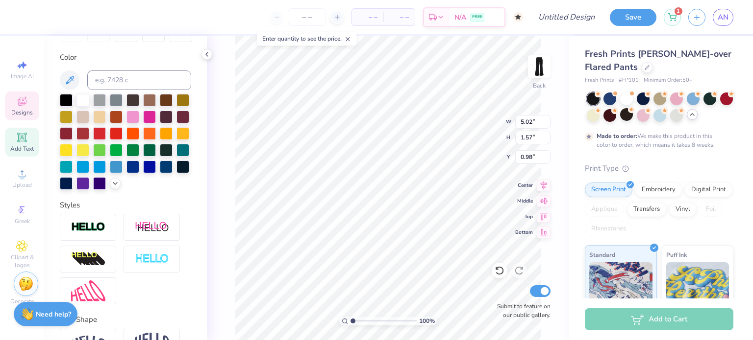
click at [84, 190] on div at bounding box center [125, 142] width 131 height 96
click at [111, 187] on icon at bounding box center [115, 183] width 8 height 8
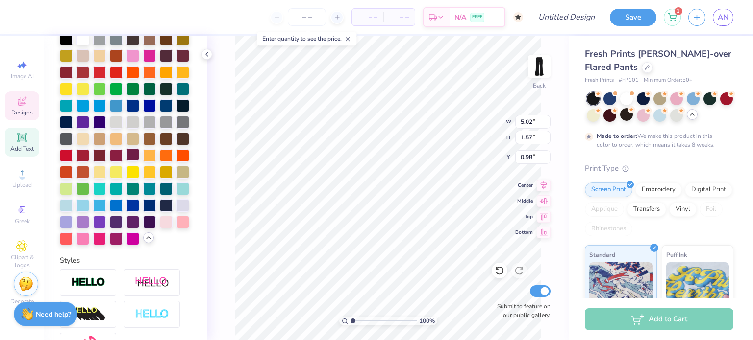
scroll to position [233, 0]
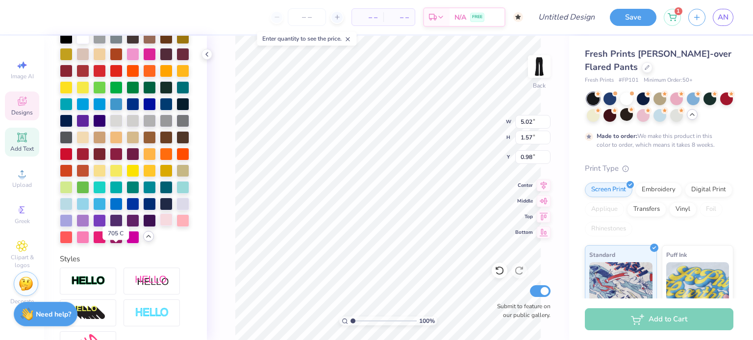
click at [160, 226] on div at bounding box center [166, 220] width 13 height 13
click at [176, 226] on div at bounding box center [182, 220] width 13 height 13
click at [544, 71] on img at bounding box center [538, 66] width 39 height 39
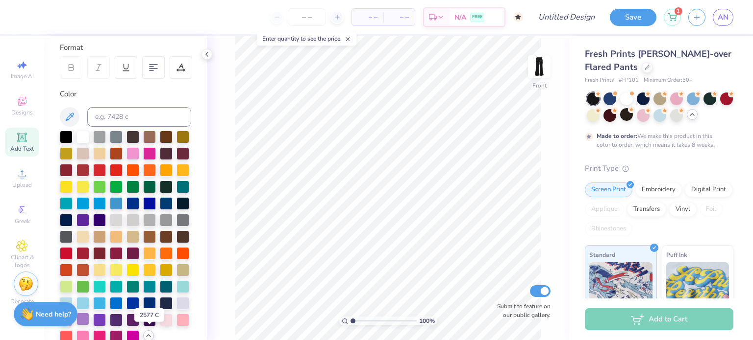
scroll to position [133, 0]
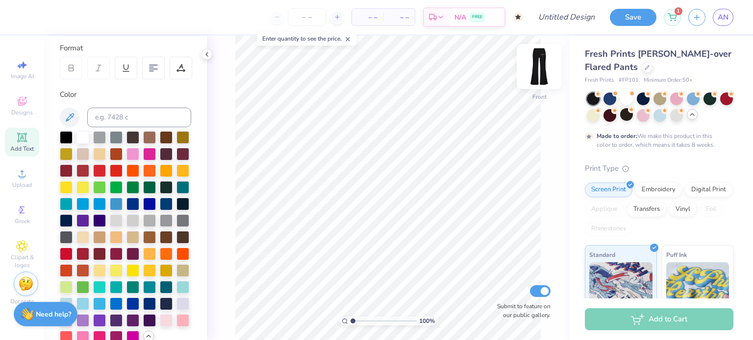
click at [532, 67] on img at bounding box center [538, 66] width 39 height 39
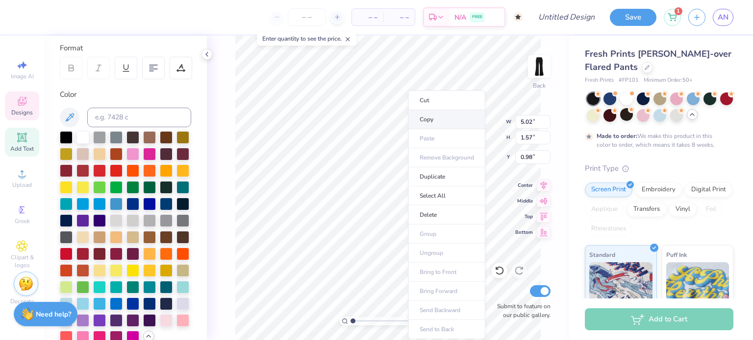
click at [433, 111] on li "Copy" at bounding box center [446, 119] width 77 height 19
click at [541, 65] on img at bounding box center [538, 66] width 39 height 39
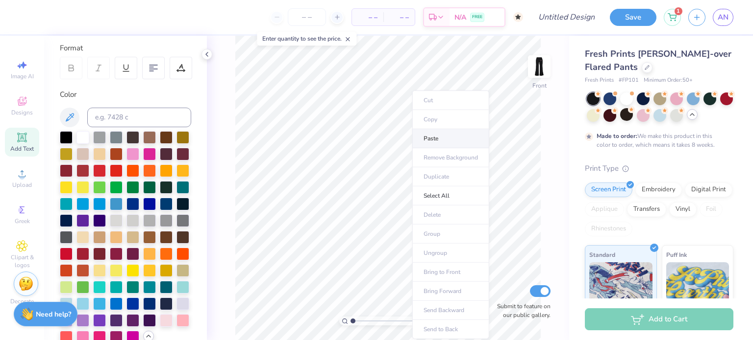
click at [432, 134] on li "Paste" at bounding box center [450, 138] width 77 height 19
click at [540, 68] on img at bounding box center [538, 66] width 39 height 39
click at [22, 151] on span "Add Text" at bounding box center [22, 149] width 24 height 8
type input "24.28"
type input "2.05"
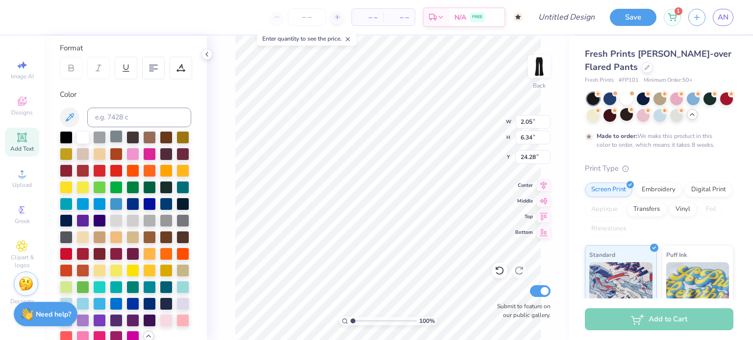
type input "6.34"
type input "17.74"
type textarea "1897"
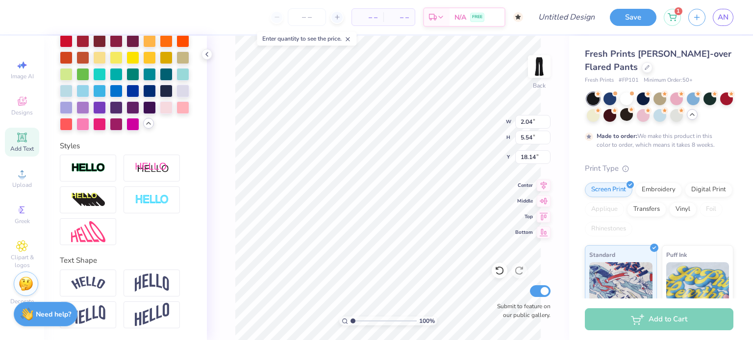
scroll to position [0, 0]
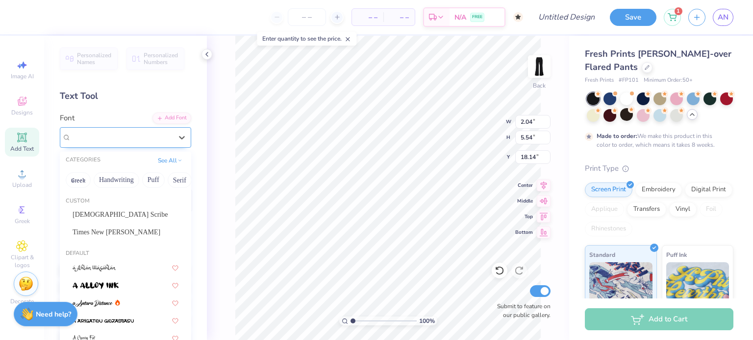
click at [121, 131] on div "Super Dream" at bounding box center [121, 137] width 103 height 15
click at [106, 216] on span "American Scribe" at bounding box center [120, 215] width 95 height 10
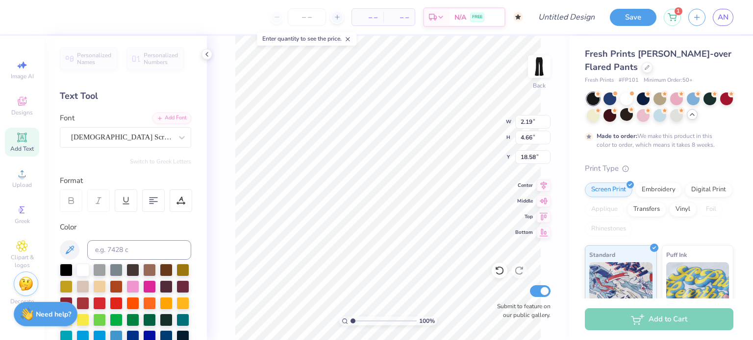
type input "2.19"
type input "4.66"
type input "18.58"
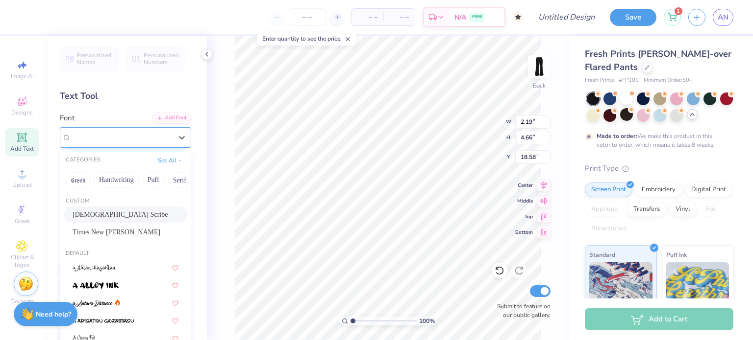
click at [118, 138] on div "American Scribe" at bounding box center [121, 137] width 103 height 15
click at [100, 229] on span "Times New Roman Cyr" at bounding box center [117, 232] width 88 height 10
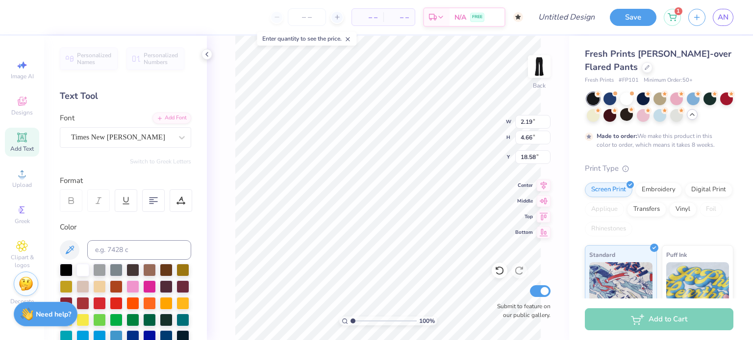
type input "2.02"
type input "4.82"
type input "18.49"
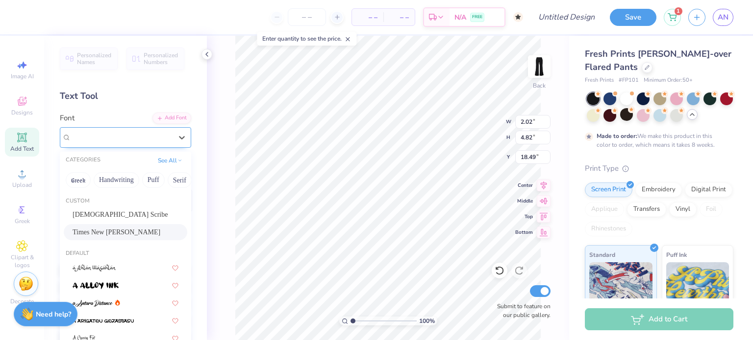
click at [147, 145] on div "Times New Roman Cyr" at bounding box center [125, 137] width 131 height 21
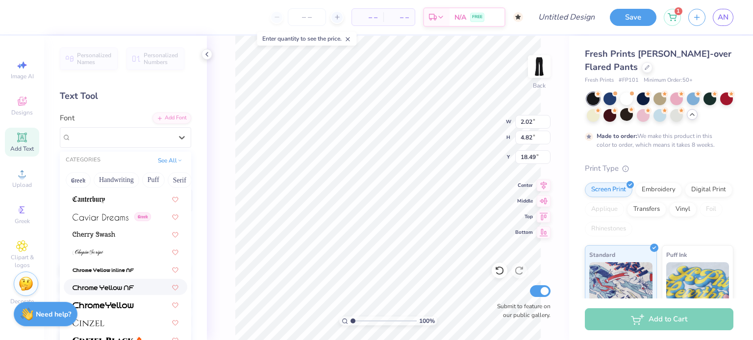
scroll to position [1109, 0]
click at [122, 237] on div at bounding box center [126, 235] width 106 height 10
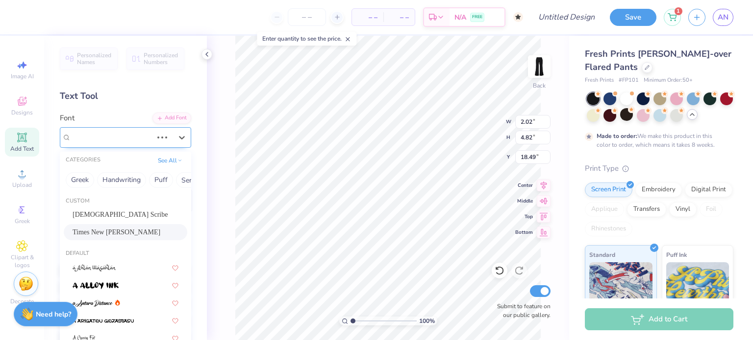
click at [153, 142] on div at bounding box center [171, 138] width 37 height 20
type input "2.28"
type input "4.94"
type input "18.45"
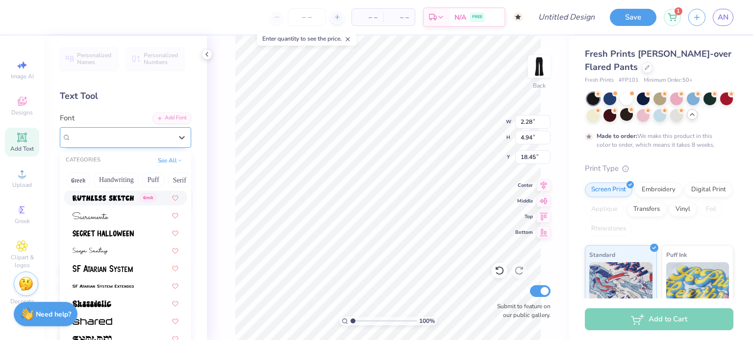
scroll to position [4586, 0]
click at [127, 219] on div at bounding box center [126, 215] width 106 height 10
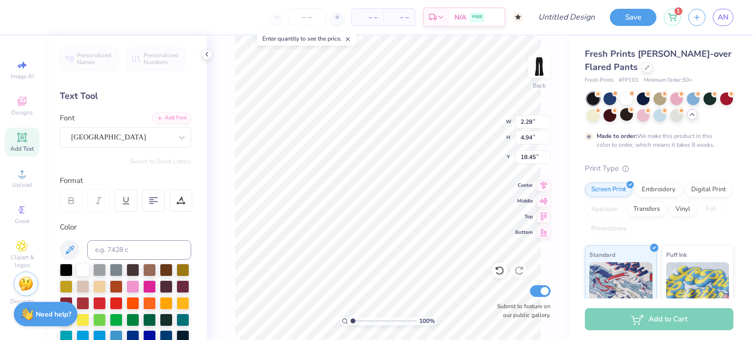
type input "2.10"
type input "6.07"
type input "17.88"
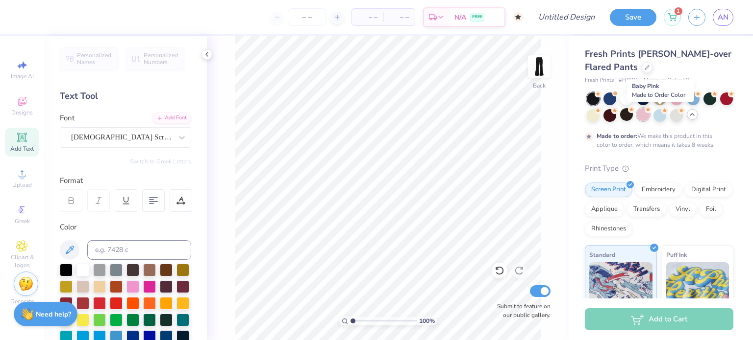
click at [649, 121] on div at bounding box center [642, 114] width 13 height 13
click at [18, 109] on span "Designs" at bounding box center [22, 113] width 22 height 8
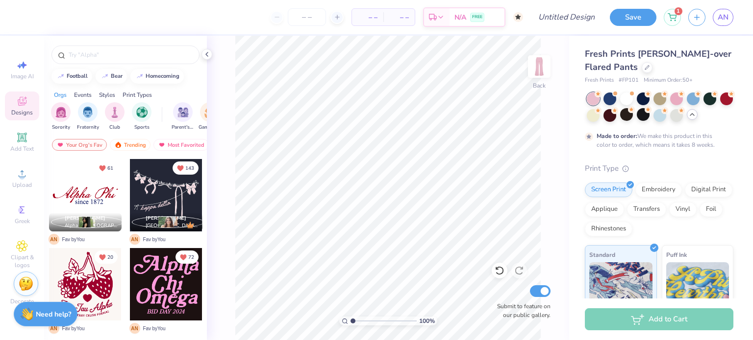
click at [153, 199] on div at bounding box center [166, 195] width 73 height 73
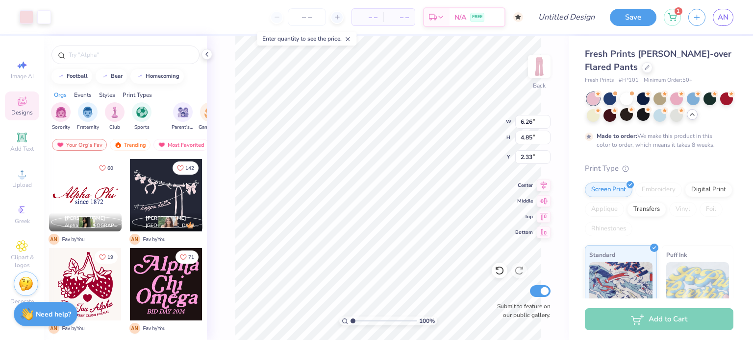
type input "2.33"
click at [25, 15] on div at bounding box center [27, 16] width 14 height 14
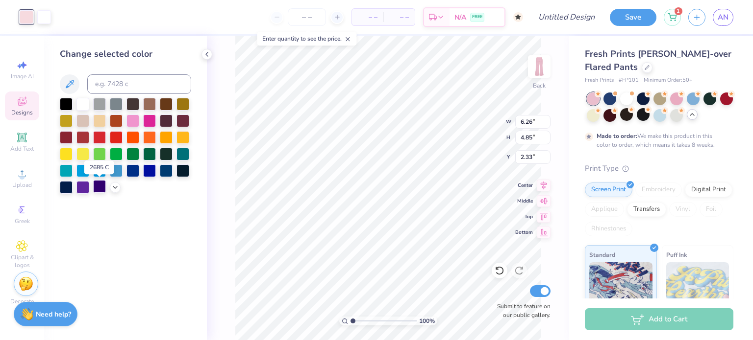
click at [97, 186] on div at bounding box center [99, 186] width 13 height 13
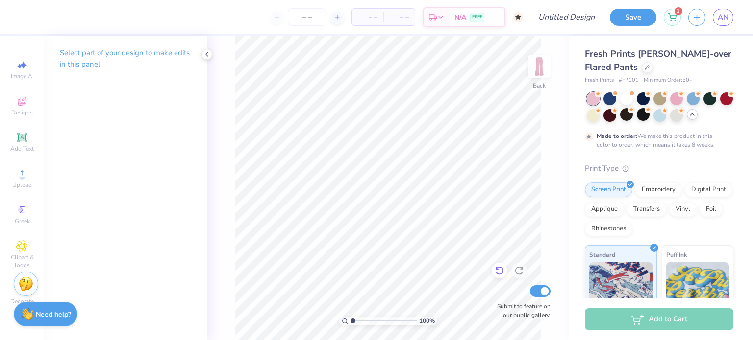
click at [494, 275] on div at bounding box center [499, 271] width 16 height 16
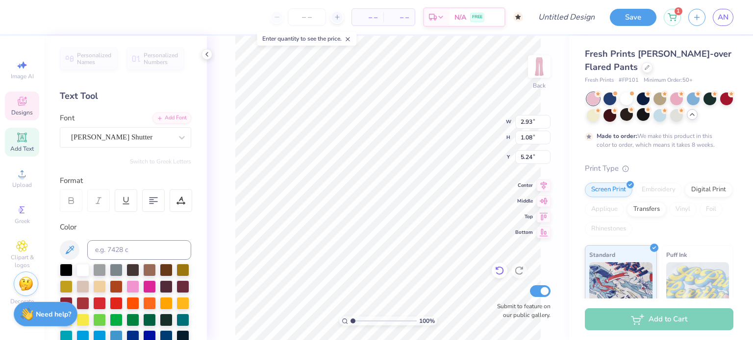
scroll to position [8, 2]
type textarea "k"
type textarea "qlphq o"
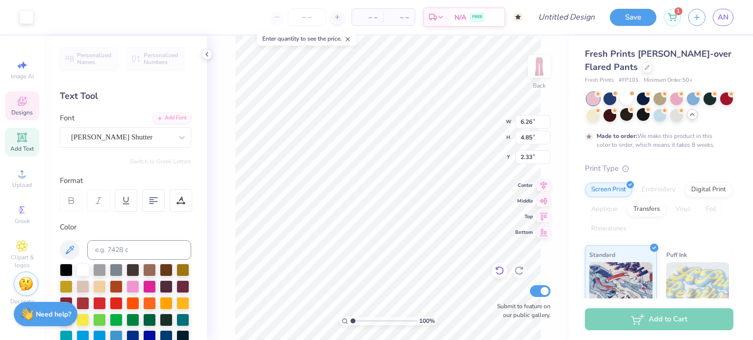
type input "6.26"
type input "4.85"
type input "2.27"
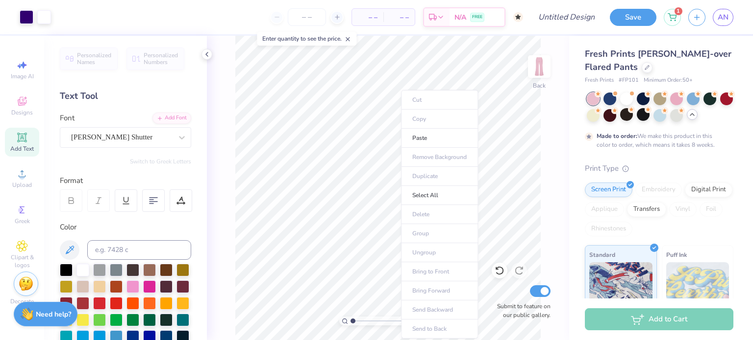
click at [407, 105] on ul "Cut Copy Paste Remove Background Duplicate Select All Delete Group Ungroup Brin…" at bounding box center [439, 214] width 77 height 249
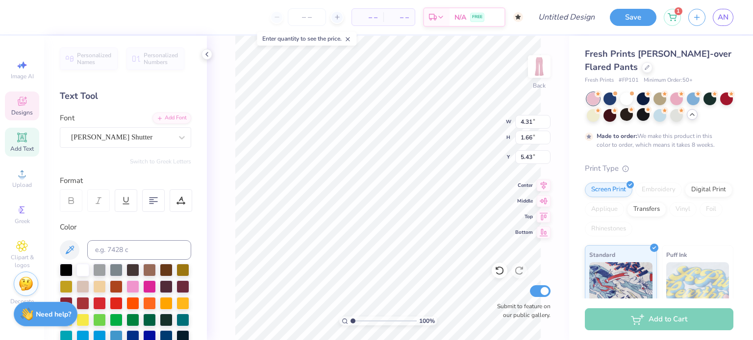
type input "4.31"
type input "1.66"
type input "5.43"
type textarea "alphq o"
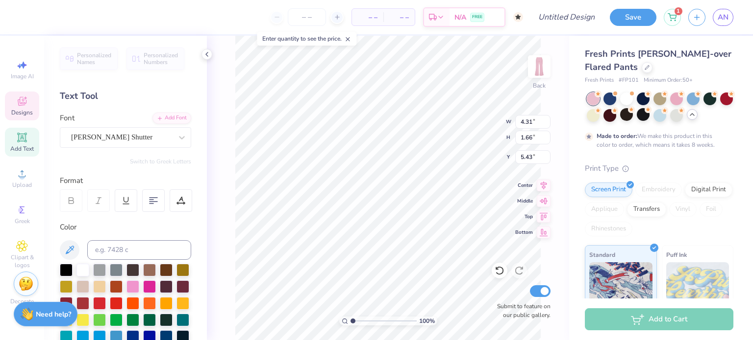
click at [457, 134] on div "100 % Back W 4.31 4.31 " H 1.66 1.66 " Y 5.43 5.43 " Center Middle Top Bottom S…" at bounding box center [388, 188] width 362 height 305
type input "2.12"
type input "1.05"
type input "0.95"
type input "7.12"
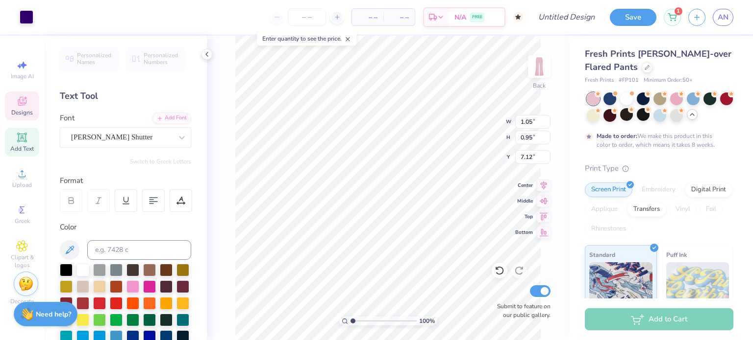
type input "4.24"
type input "1.62"
type input "1.95"
type input "8.73"
type input "11.34"
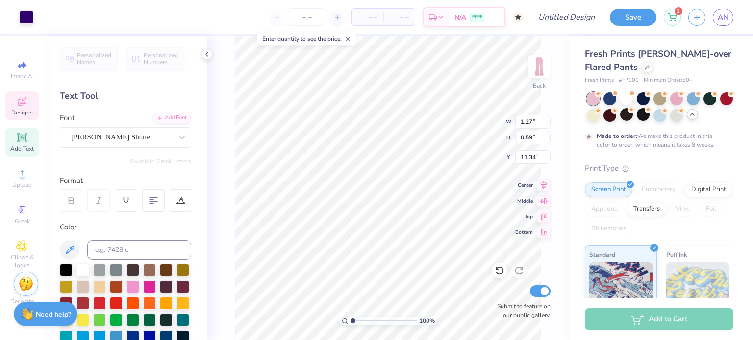
type input "1.14"
type input "3.38"
type input "17.58"
type input "0.93"
type input "1.09"
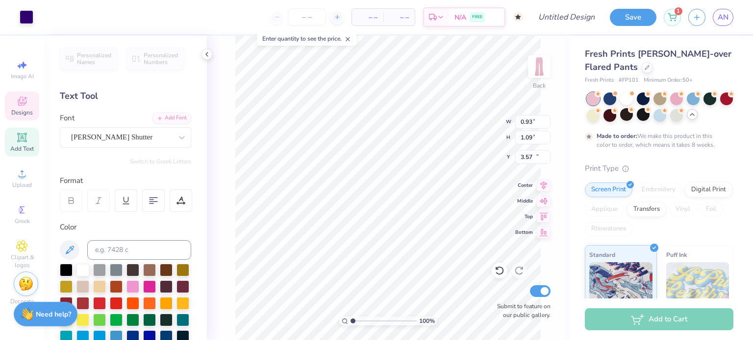
type input "13.05"
type input "1.14"
type input "3.38"
type input "15.31"
type input "1.0095245067157"
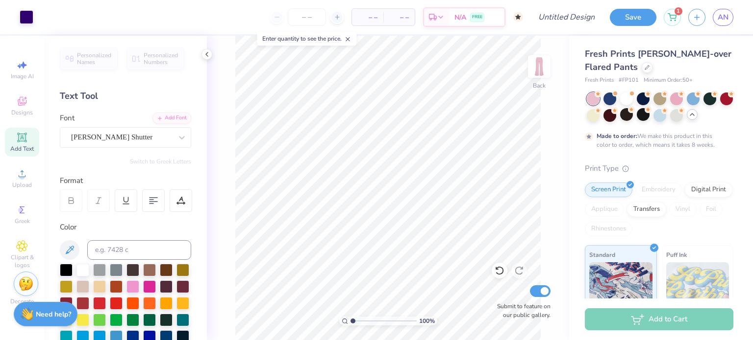
type textarea "x"
type input "1.05052180601433"
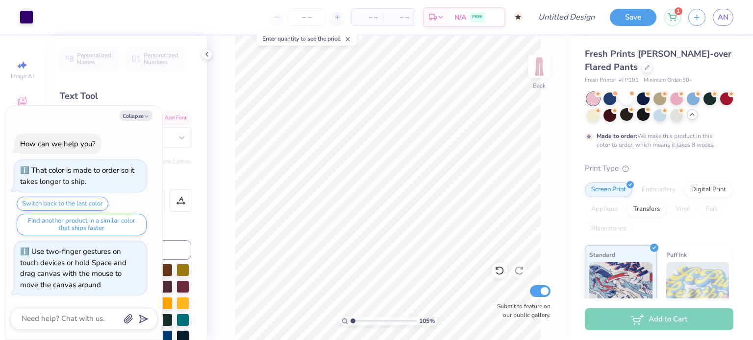
type textarea "x"
type input "1.1484649311891"
type textarea "x"
type input "1.1484649311891"
type textarea "x"
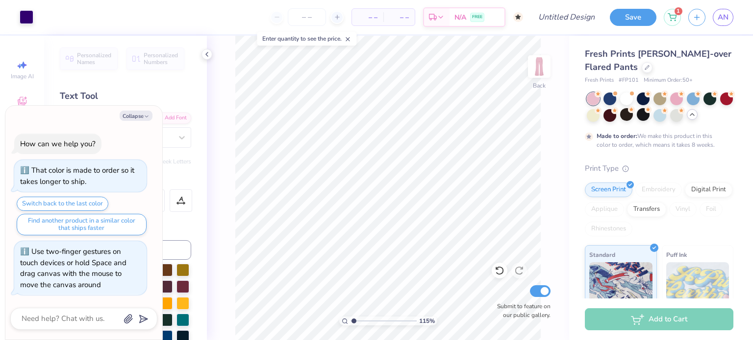
type input "1.1484649311891"
type textarea "x"
type input "1.1484649311891"
type textarea "x"
type input "1.1484649311891"
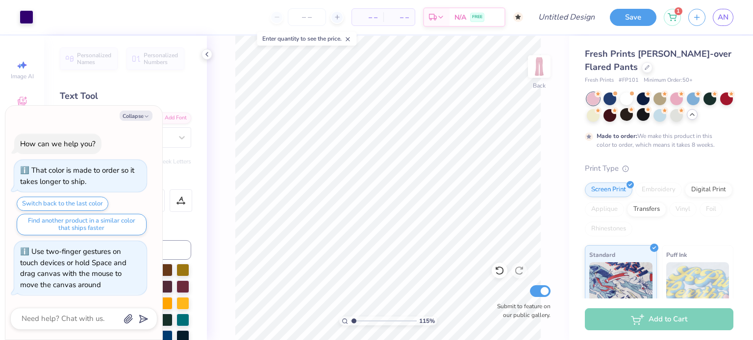
type textarea "x"
type input "1.1484649311891"
type textarea "x"
type input "1.1484649311891"
type textarea "x"
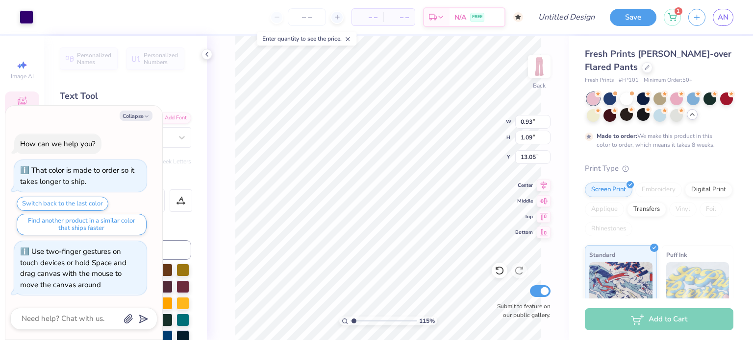
type input "1.1484649311891"
type textarea "x"
type input "1.1484649311891"
type textarea "x"
type input "1.1484649311891"
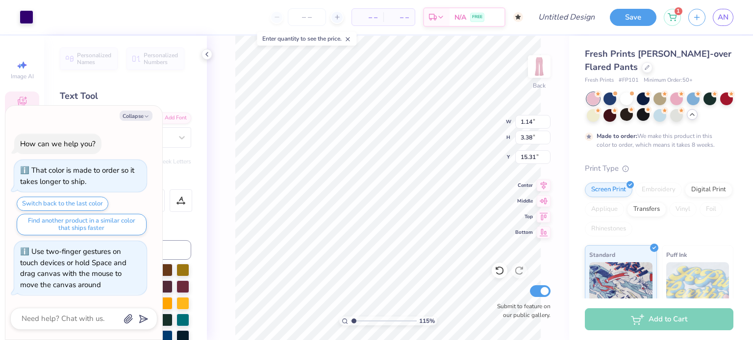
type textarea "x"
type input "1.1484649311891"
type textarea "x"
type input "2.84"
type input "8.40"
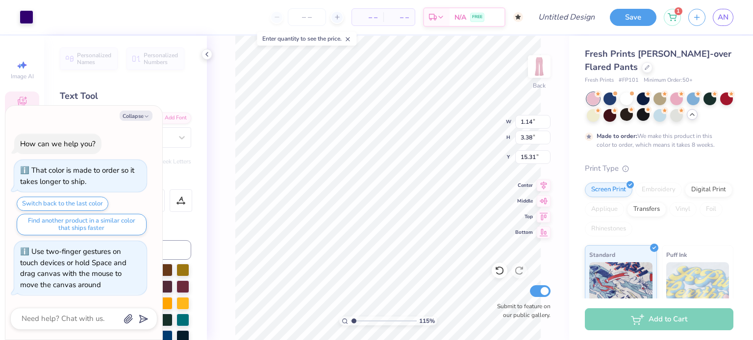
type input "10.29"
type input "1.1484649311891"
type textarea "x"
type input "1.1484649311891"
type textarea "x"
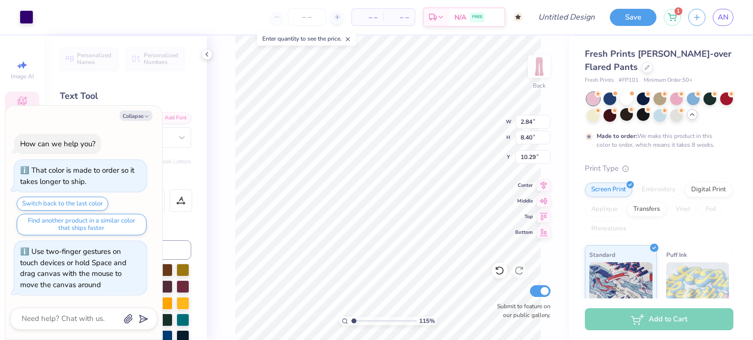
type input "3.98"
type input "1.1484649311891"
type textarea "x"
type input "1.1484649311891"
type textarea "x"
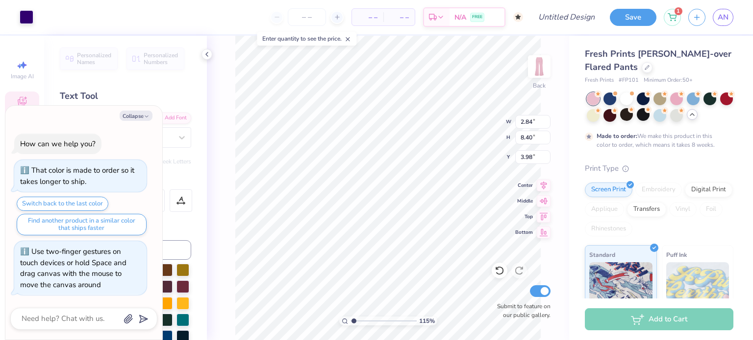
type input "1.1484649311891"
type textarea "x"
type input "1.1484649311891"
type textarea "x"
type input "1.1484649311891"
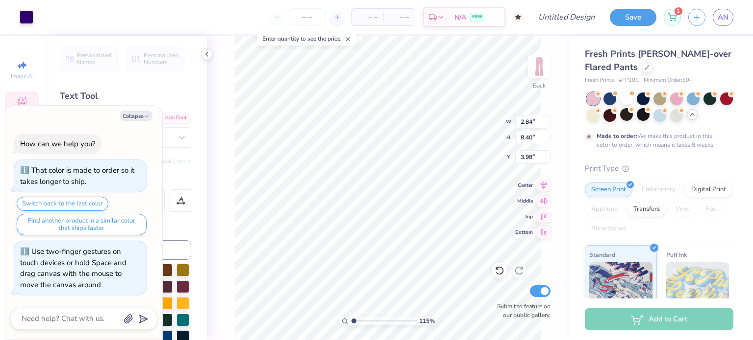
type textarea "x"
type input "1.1484649311891"
type textarea "x"
type input "2.16"
type input "6.39"
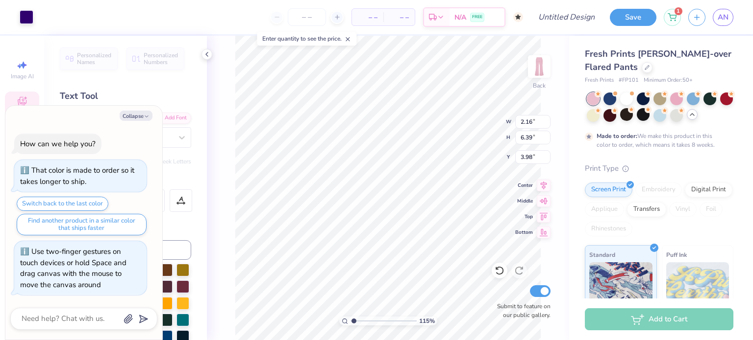
type input "1.1484649311891"
type textarea "x"
type input "1.1484649311891"
type textarea "x"
type input "1.1484649311891"
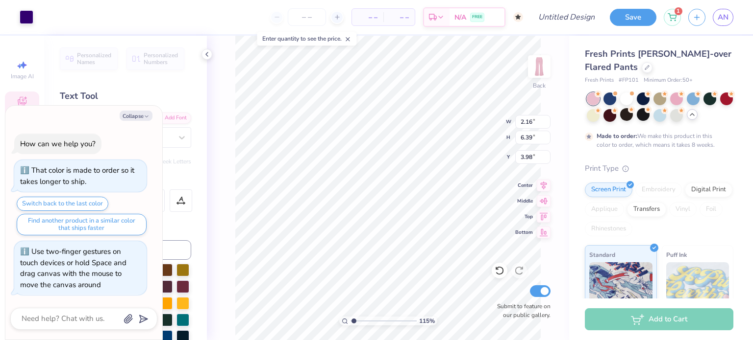
type textarea "x"
type input "1.1484649311891"
type textarea "x"
type input "1.1484649311891"
type textarea "x"
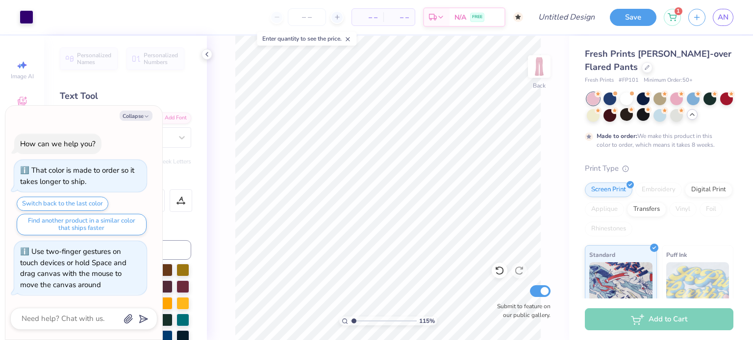
type input "1.1484649311891"
type textarea "x"
type input "1.1484649311891"
type textarea "x"
type input "1.1484649311891"
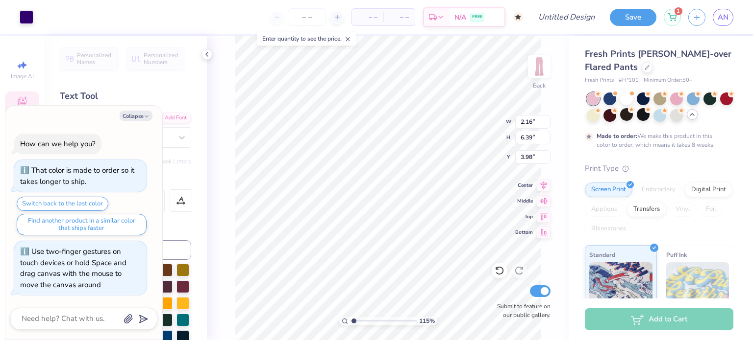
type textarea "x"
type input "3.57"
type input "1.1484649311891"
type textarea "x"
type input "1.1484649311891"
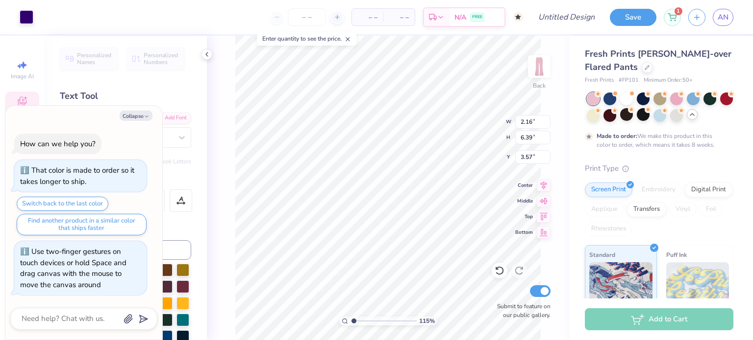
type textarea "x"
type input "2.26"
type input "3.51"
type input "1.1484649311891"
type textarea "x"
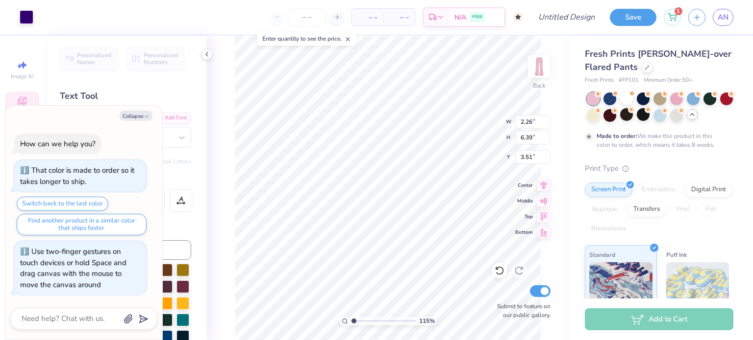
type input "1.1484649311891"
type textarea "x"
type input "2.76"
type input "1.1484649311891"
type textarea "x"
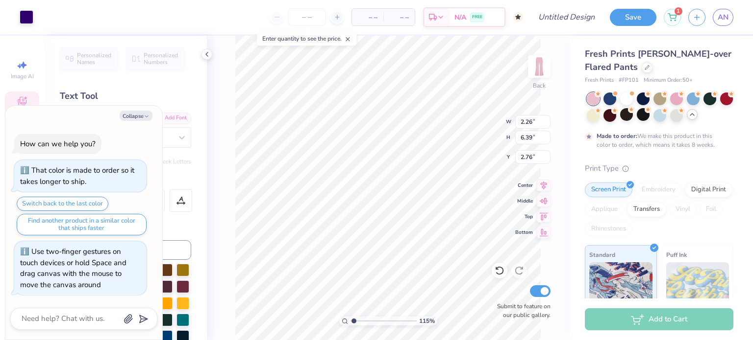
type input "1.1484649311891"
type textarea "x"
type input "1.1484649311891"
type textarea "x"
type input "3.57"
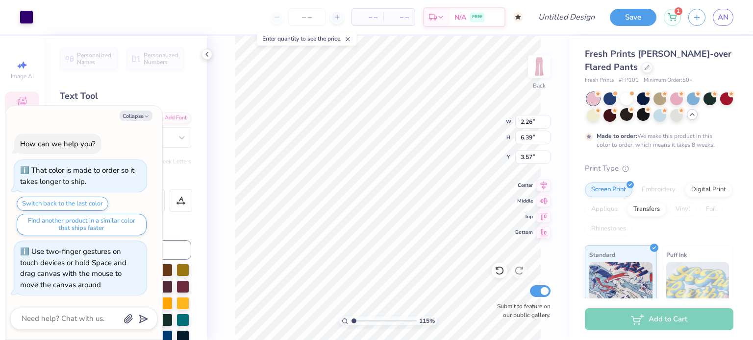
type input "1.1484649311891"
type textarea "x"
type input "1.1484649311891"
type textarea "x"
type input "1.1484649311891"
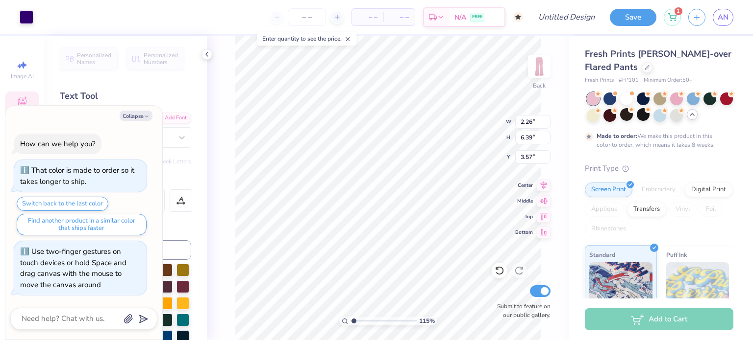
type textarea "x"
type input "1.1484649311891"
type textarea "x"
type input "1.1484649311891"
type textarea "x"
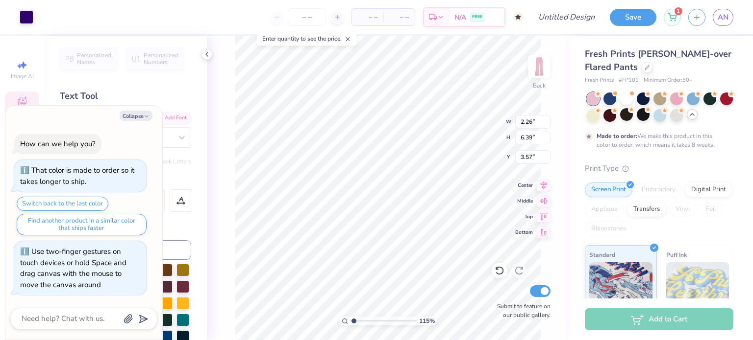
type input "1.1484649311891"
type textarea "x"
type input "1.1484649311891"
type textarea "x"
type input "1.1484649311891"
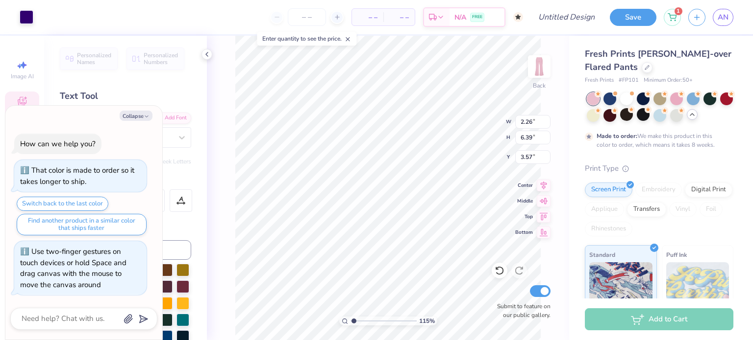
type textarea "x"
type input "1.1484649311891"
type textarea "x"
type input "1.1484649311891"
type textarea "x"
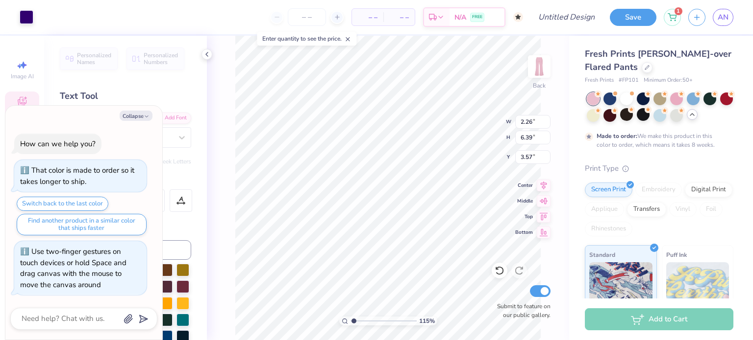
type input "4.64"
type input "1.1484649311891"
type textarea "x"
type input "1.1484649311891"
type textarea "x"
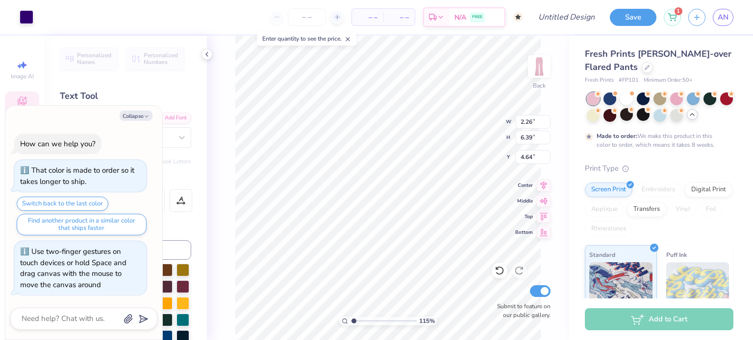
type input "1.1484649311891"
type textarea "x"
type input "1.1484649311891"
type textarea "x"
type input "1.1484649311891"
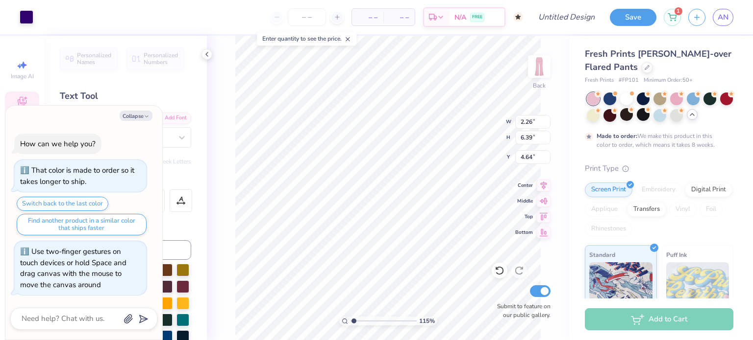
type textarea "x"
type input "1.1484649311891"
type textarea "x"
type input "3.57"
type input "1.1484649311891"
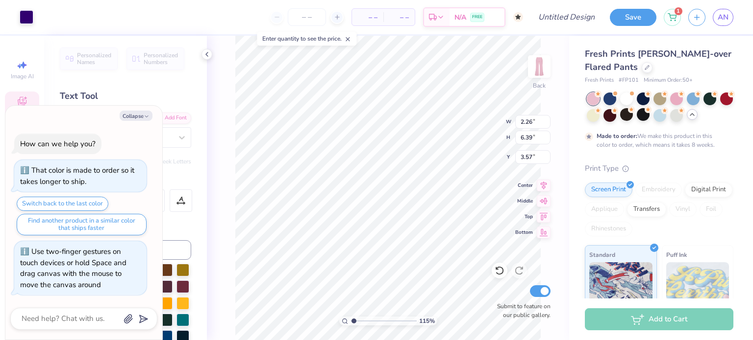
type textarea "x"
type input "1.1484649311891"
type textarea "x"
type input "4.24"
type input "1.62"
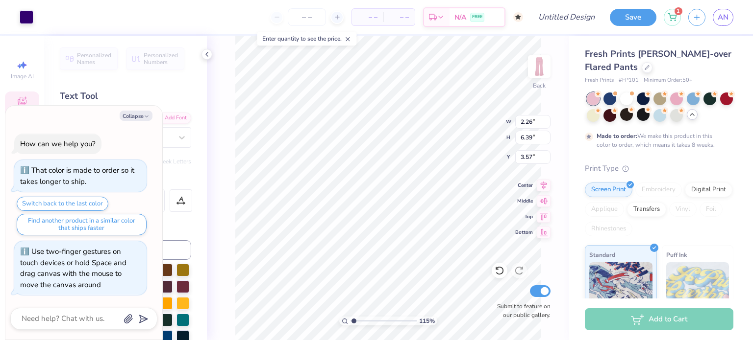
type input "1.95"
type input "1.1484649311891"
type textarea "x"
type input "1.1484649311891"
type textarea "x"
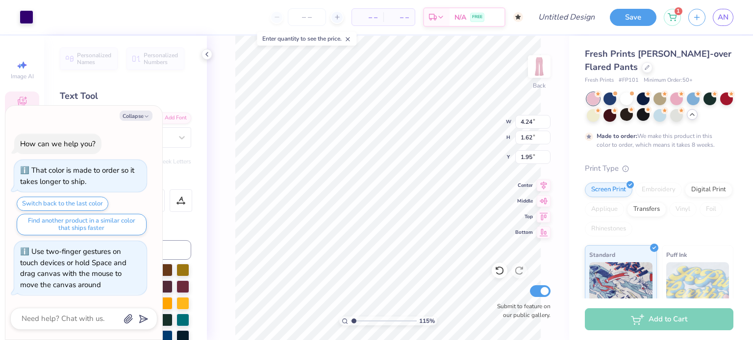
type input "1.1484649311891"
type textarea "x"
type input "2.26"
type input "6.39"
type input "3.57"
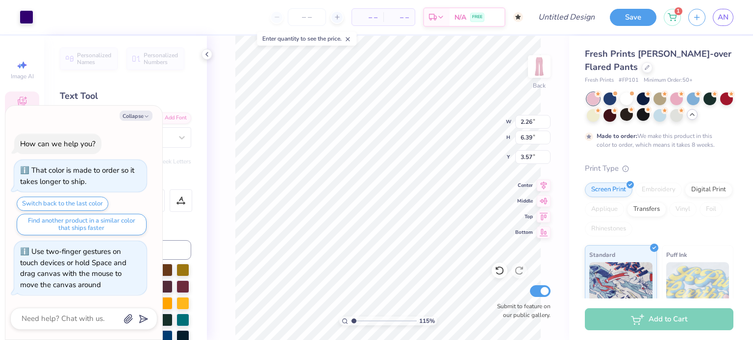
type input "1.1484649311891"
type textarea "x"
type input "1.1484649311891"
type textarea "x"
type input "2.66"
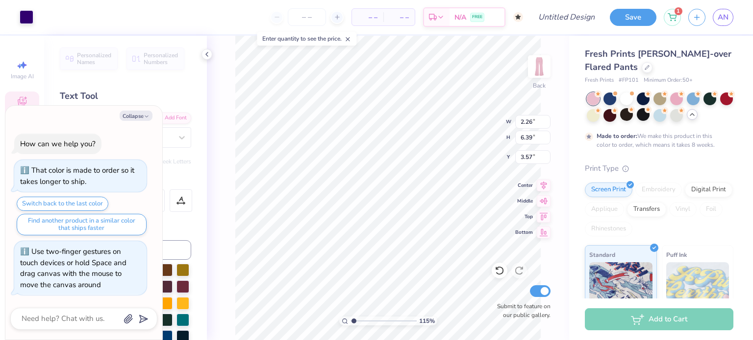
type input "6.37"
type input "3.53"
type input "1.1484649311891"
type textarea "x"
type input "1.1484649311891"
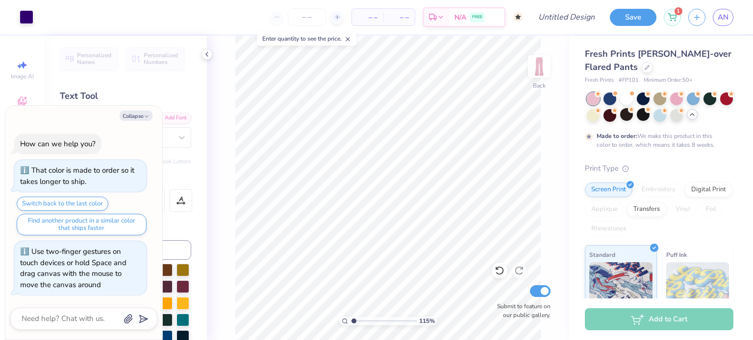
type textarea "x"
type input "1.1484649311891"
type textarea "x"
type input "1.1484649311891"
type textarea "x"
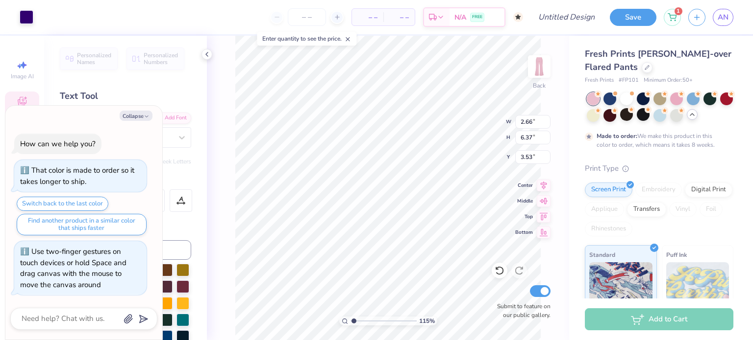
type input "3.57"
type input "1.1484649311891"
type textarea "x"
click at [718, 13] on span "AN" at bounding box center [722, 17] width 11 height 11
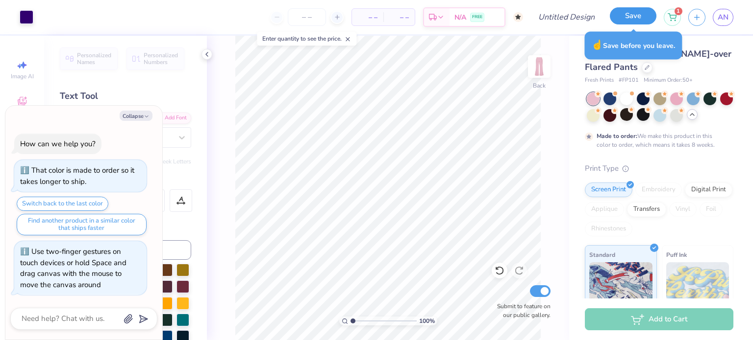
click at [621, 13] on button "Save" at bounding box center [632, 15] width 47 height 17
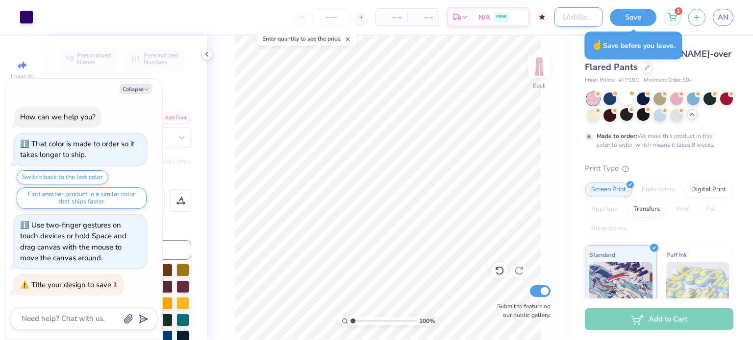
click at [555, 19] on input "Design Title" at bounding box center [578, 17] width 48 height 20
click at [643, 22] on button "Save" at bounding box center [632, 15] width 47 height 17
